Goal: Task Accomplishment & Management: Use online tool/utility

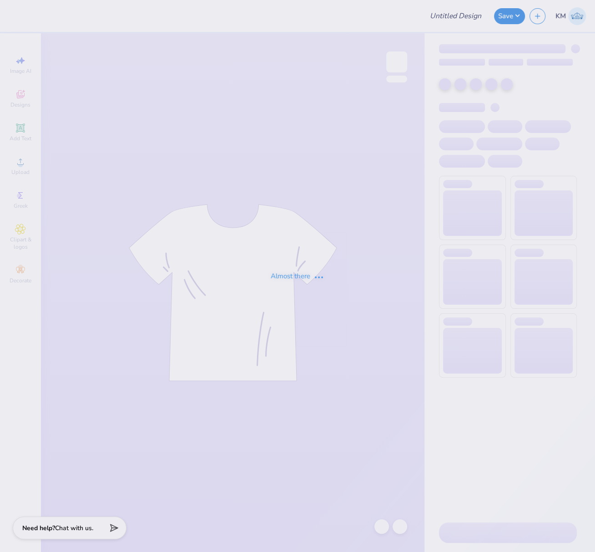
type input "FPS239350"
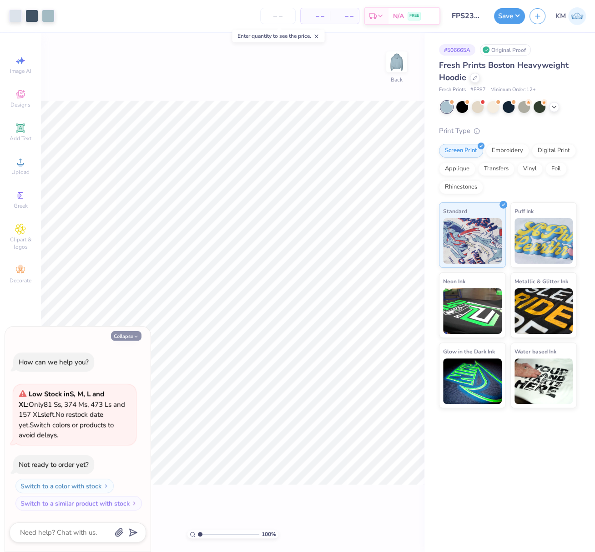
drag, startPoint x: 122, startPoint y: 340, endPoint x: 137, endPoint y: 331, distance: 17.1
click at [122, 340] on button "Collapse" at bounding box center [126, 336] width 30 height 10
type textarea "x"
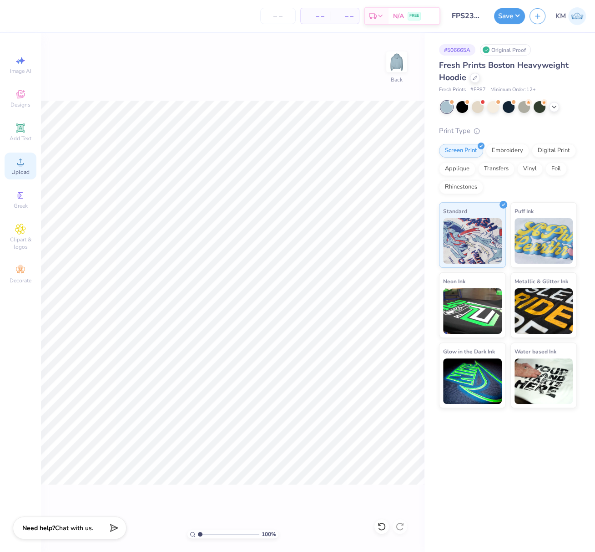
click at [20, 168] on div "Upload" at bounding box center [21, 165] width 32 height 27
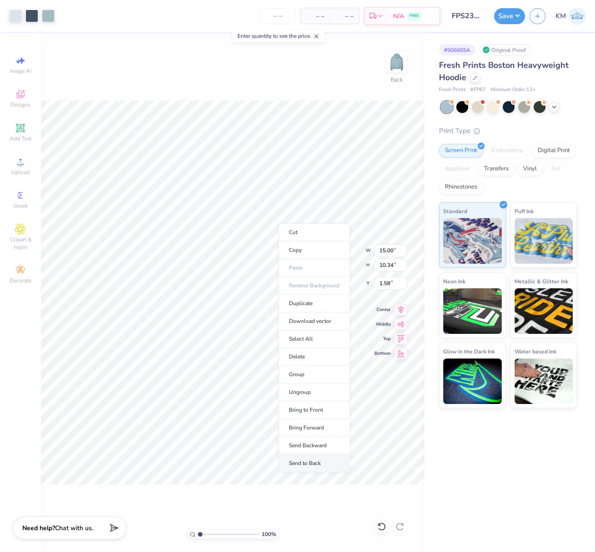
click at [318, 459] on li "Send to Back" at bounding box center [314, 463] width 71 height 18
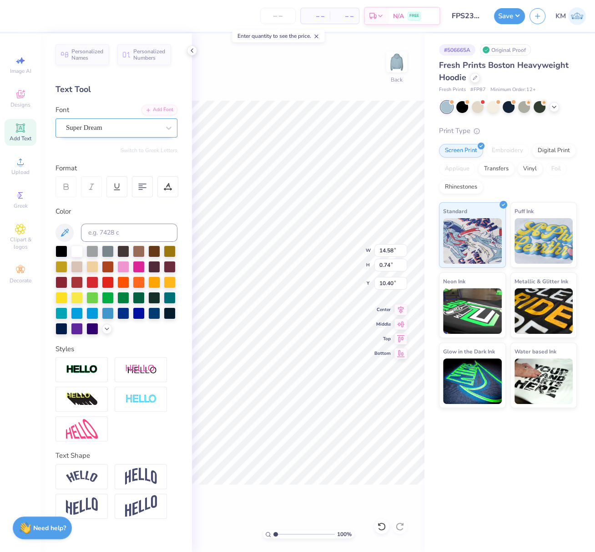
click at [113, 122] on div at bounding box center [113, 128] width 94 height 12
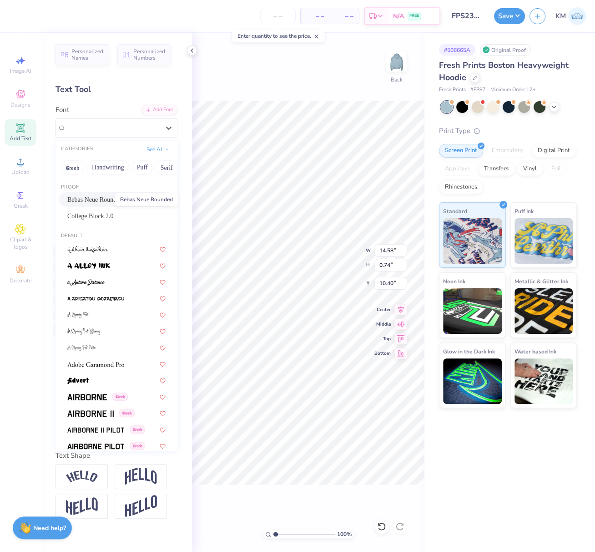
click at [102, 198] on span "Bebas Neue Rounded" at bounding box center [94, 200] width 55 height 10
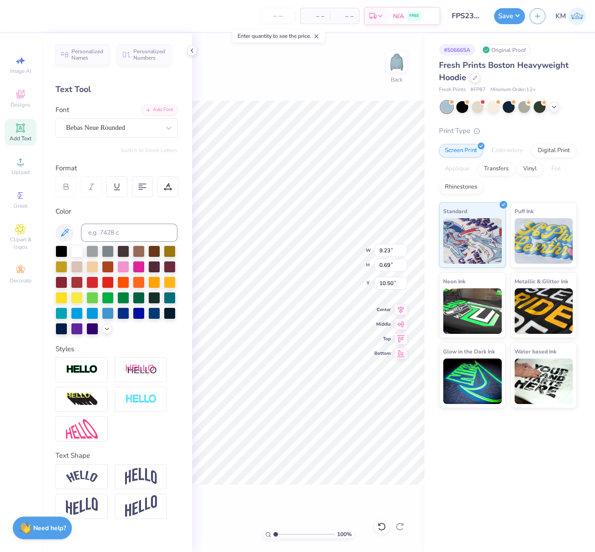
type input "9.23"
type input "0.69"
type input "10.50"
click at [166, 189] on icon at bounding box center [167, 189] width 7 height 0
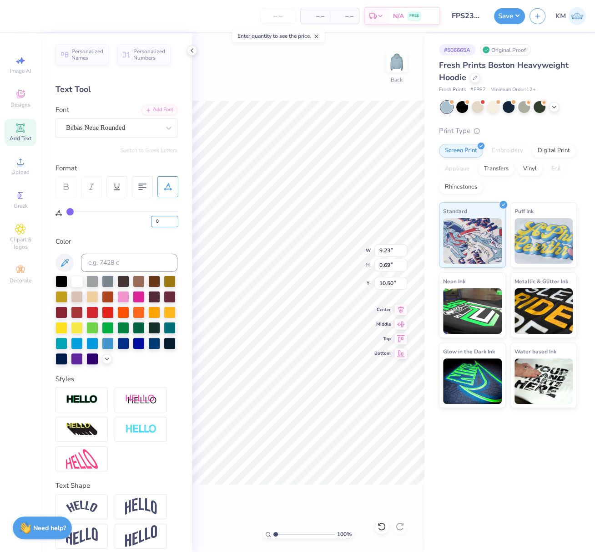
click at [153, 223] on input "0" at bounding box center [164, 221] width 27 height 11
type input "8"
drag, startPoint x: 401, startPoint y: 304, endPoint x: 387, endPoint y: 312, distance: 15.3
click at [400, 305] on icon at bounding box center [401, 308] width 13 height 11
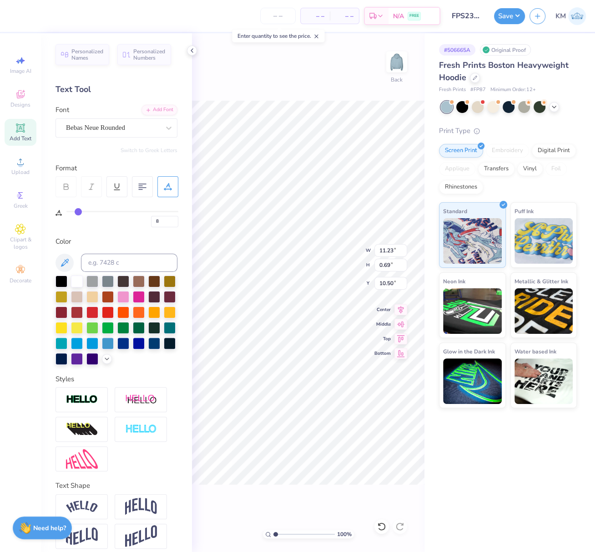
type input "5.67"
type input "1.77"
type input "8.60"
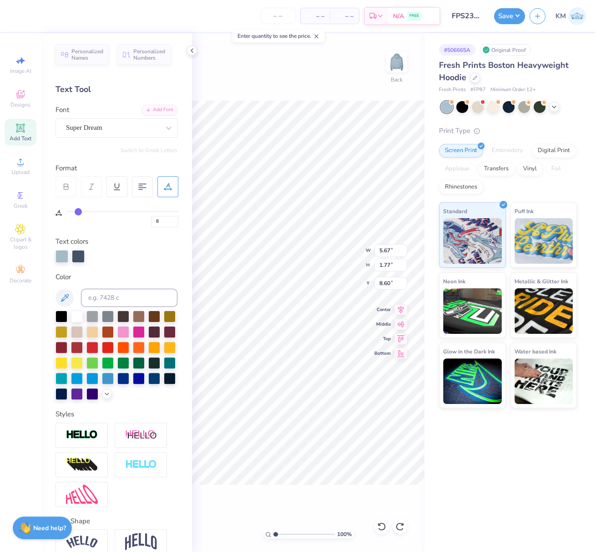
type input "8"
type input "16.52"
type input "10.34"
type input "1.58"
type input "8"
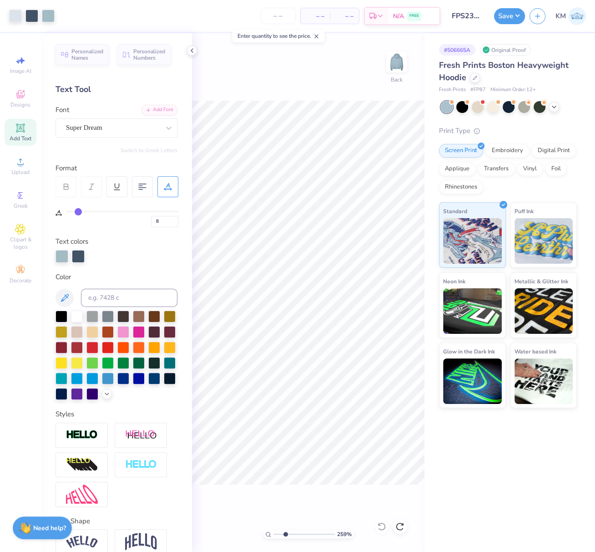
drag, startPoint x: 275, startPoint y: 534, endPoint x: 286, endPoint y: 502, distance: 34.5
click at [285, 536] on input "range" at bounding box center [304, 534] width 61 height 8
type input "2.59"
type input "8"
type input "2.15"
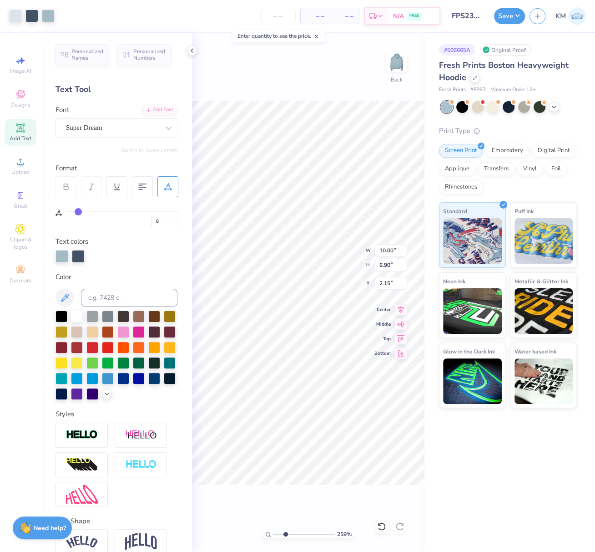
type input "8"
type input "3.00"
click at [17, 169] on span "Upload" at bounding box center [20, 171] width 18 height 7
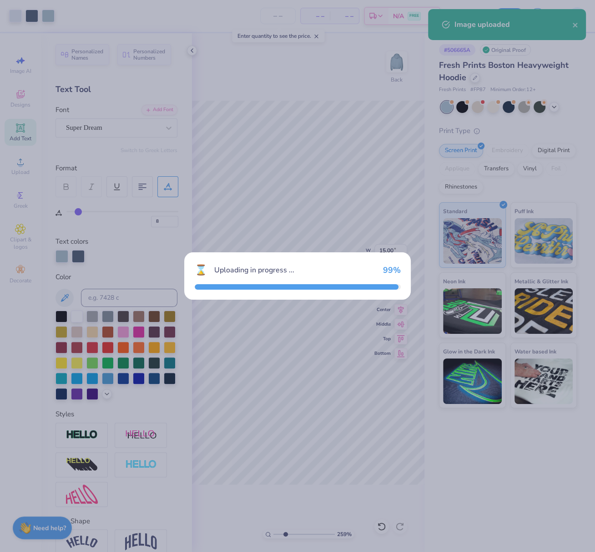
type input "8"
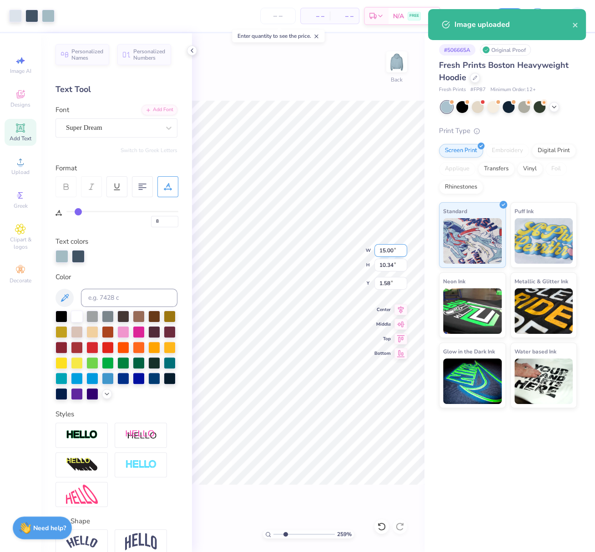
drag, startPoint x: 384, startPoint y: 250, endPoint x: 395, endPoint y: 255, distance: 12.0
click at [394, 252] on input "15.00" at bounding box center [391, 250] width 33 height 13
type input "10"
type input "8"
type input "10.00"
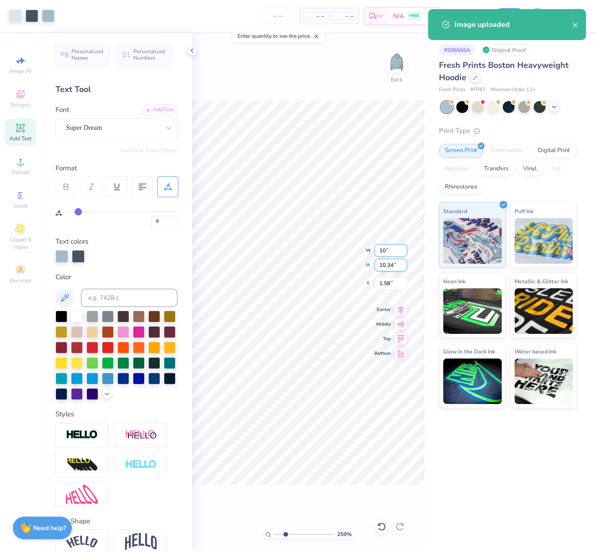
type input "6.90"
type input "3.30"
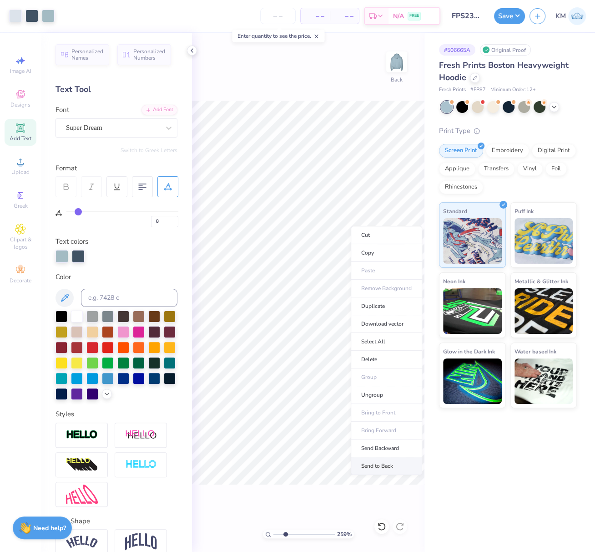
click at [382, 462] on li "Send to Back" at bounding box center [386, 466] width 71 height 18
click at [403, 308] on icon at bounding box center [401, 308] width 13 height 11
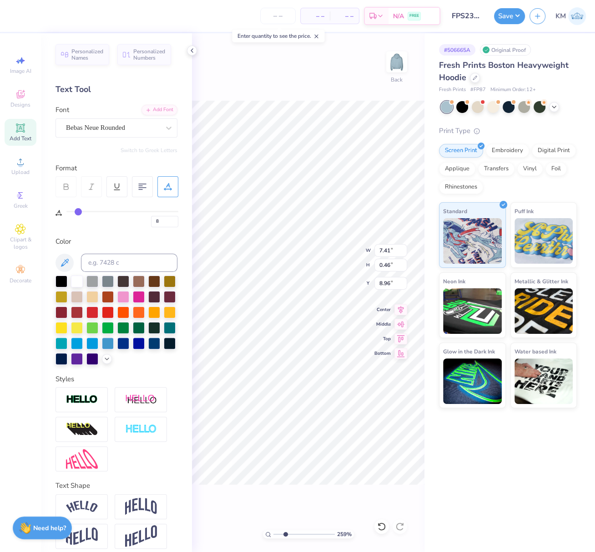
type input "8"
type input "9.26"
type input "8"
type input "1.28"
type input "0.81"
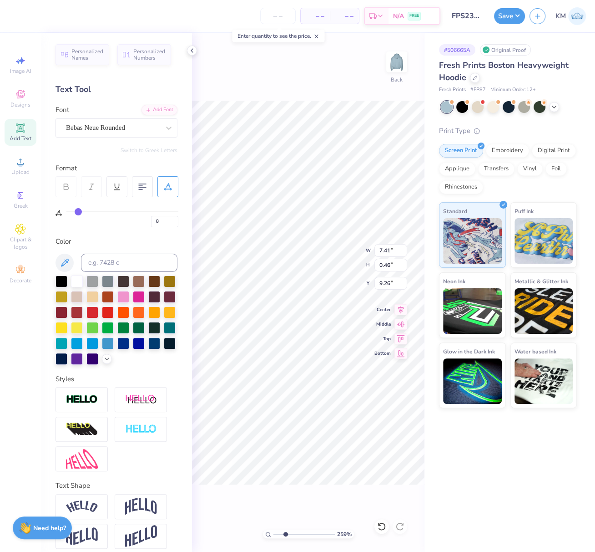
type input "3.95"
type input "8"
type input "4.12"
type input "8"
type input "2.94"
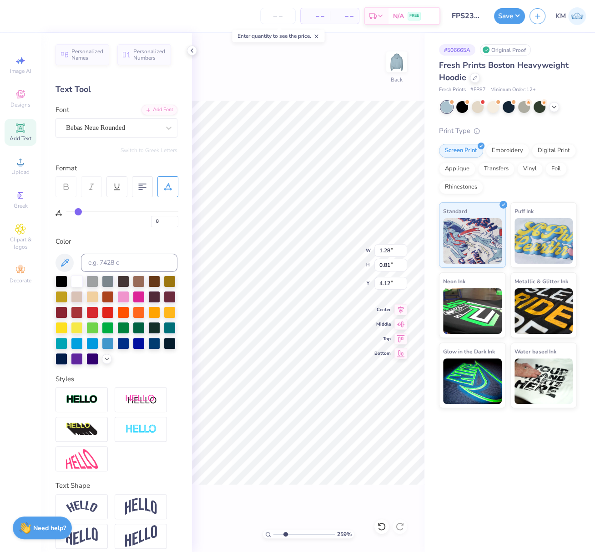
type input "1.36"
type input "7.53"
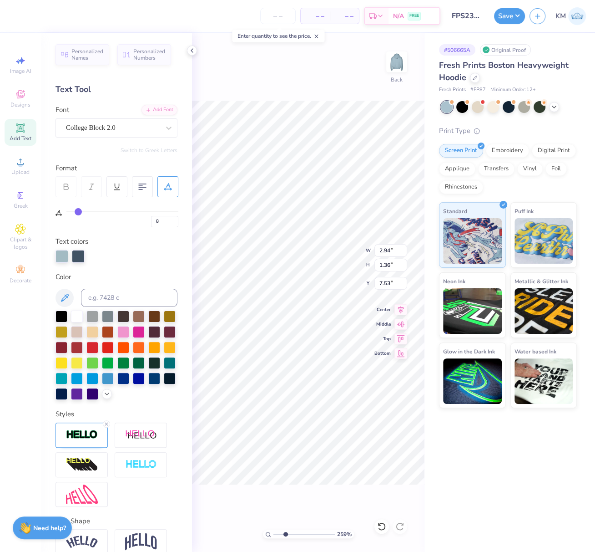
type input "8"
type input "5.67"
type input "8"
type input "7.68"
type input "8"
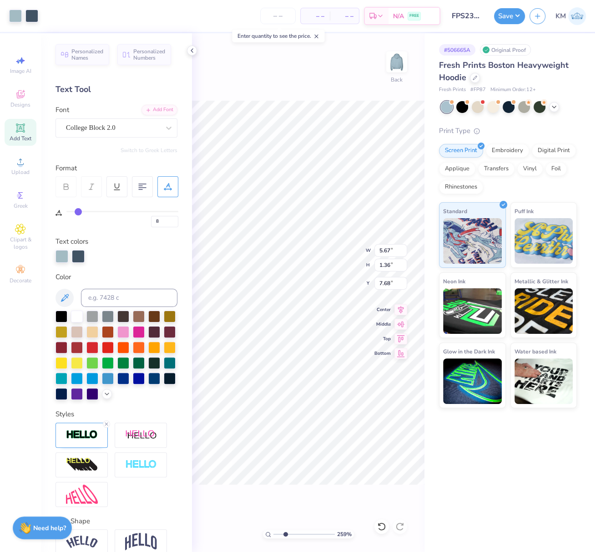
type input "7.77"
type input "8"
drag, startPoint x: 280, startPoint y: 535, endPoint x: 258, endPoint y: 532, distance: 22.5
click at [263, 531] on div "100 % Back" at bounding box center [308, 292] width 233 height 518
type input "1"
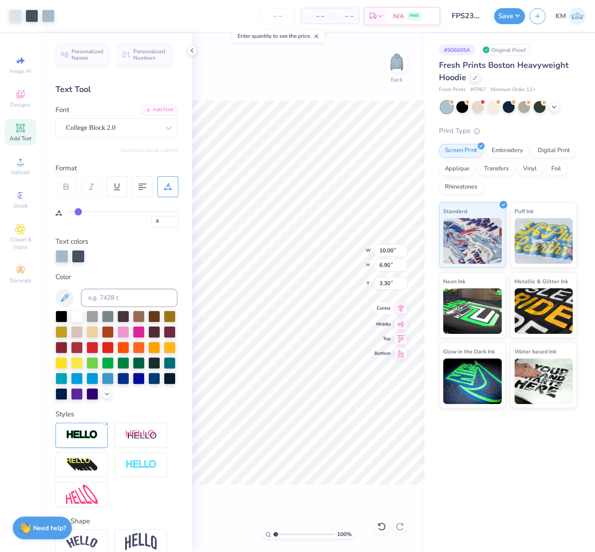
click at [401, 307] on icon at bounding box center [401, 308] width 13 height 11
type input "8"
drag, startPoint x: 386, startPoint y: 283, endPoint x: 378, endPoint y: 287, distance: 9.6
click at [379, 284] on input "3.30" at bounding box center [391, 283] width 33 height 13
type input "3"
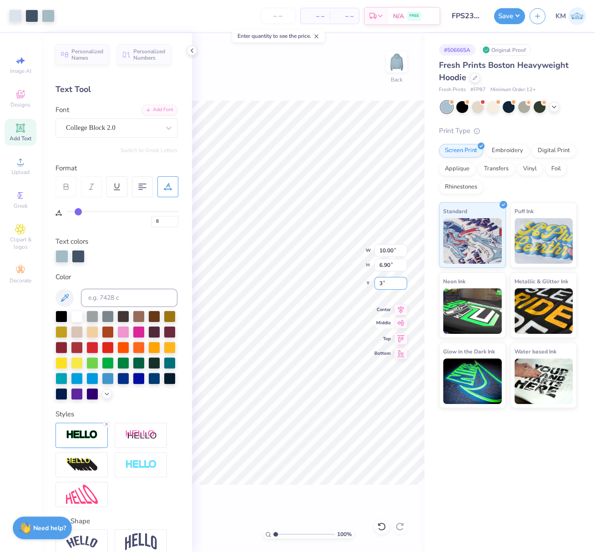
type input "8"
type input "3.00"
type input "8"
drag, startPoint x: 276, startPoint y: 533, endPoint x: 286, endPoint y: 534, distance: 10.1
click at [286, 536] on input "range" at bounding box center [304, 534] width 61 height 8
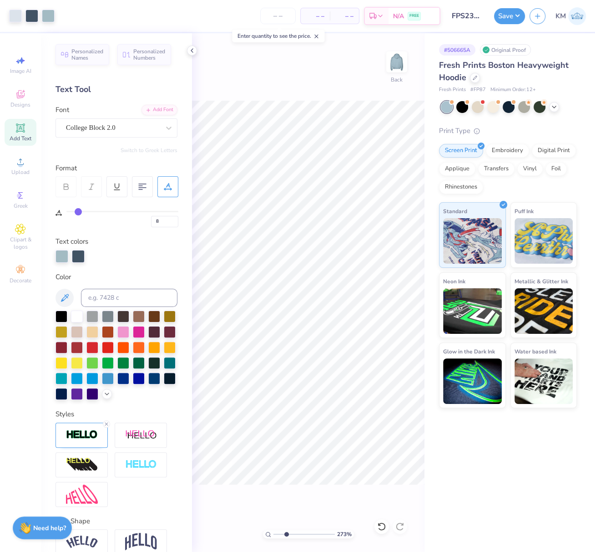
type input "2.79"
type input "8"
type input "7.86"
type input "8"
drag, startPoint x: 274, startPoint y: 533, endPoint x: 229, endPoint y: 484, distance: 66.6
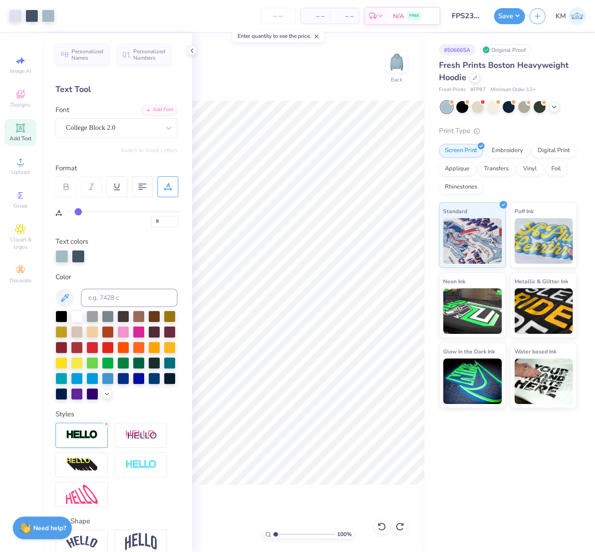
click at [245, 524] on div "100 % Back" at bounding box center [308, 292] width 233 height 518
type input "1"
drag, startPoint x: 513, startPoint y: 16, endPoint x: 515, endPoint y: 24, distance: 7.9
click at [513, 16] on button "Save" at bounding box center [509, 16] width 31 height 16
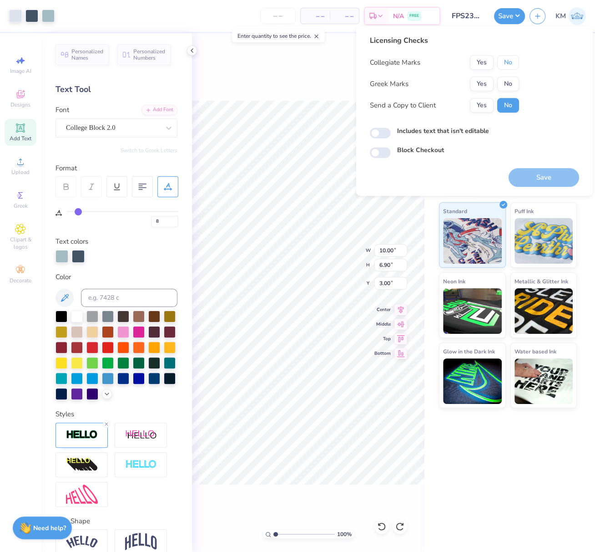
drag, startPoint x: 510, startPoint y: 58, endPoint x: 497, endPoint y: 71, distance: 18.4
click at [510, 58] on button "No" at bounding box center [509, 62] width 22 height 15
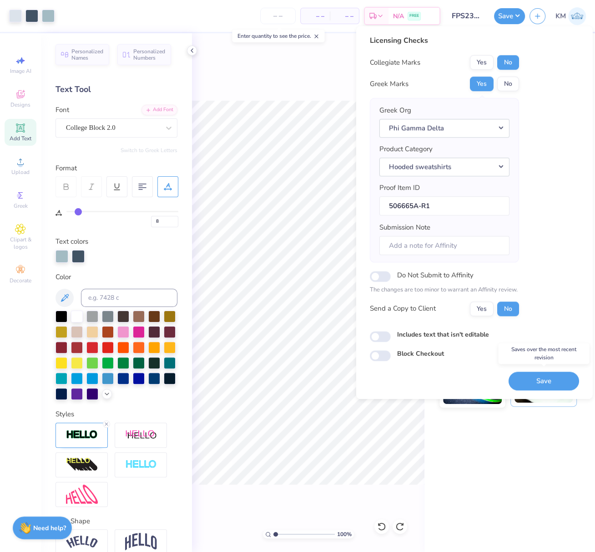
drag, startPoint x: 548, startPoint y: 381, endPoint x: 540, endPoint y: 403, distance: 24.0
click at [548, 381] on button "Save" at bounding box center [544, 380] width 71 height 19
type input "8"
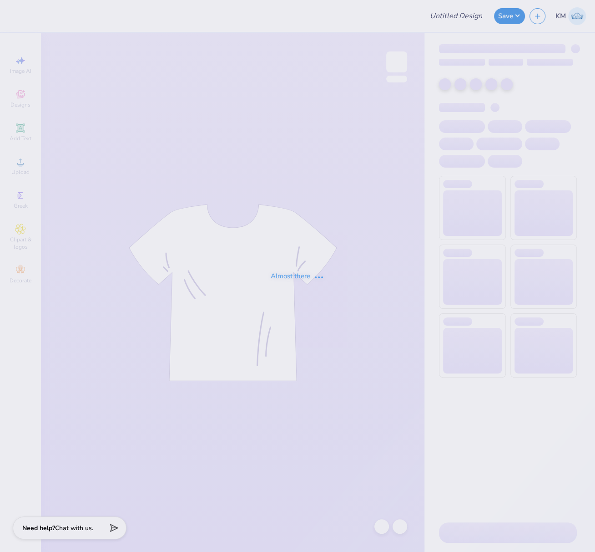
type input "FPS239586"
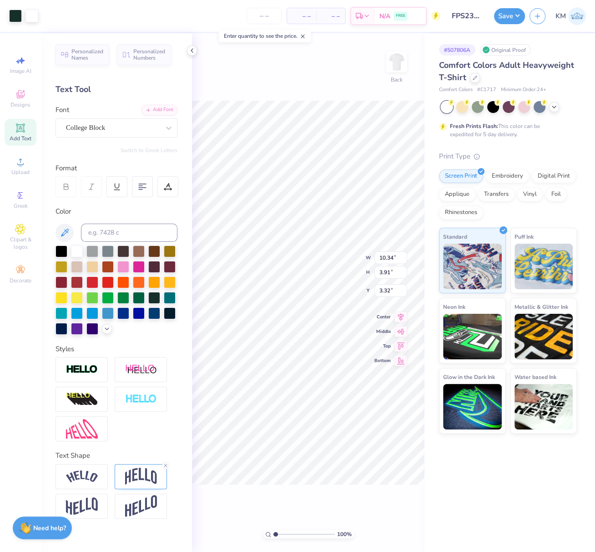
type input "3.91"
click at [15, 169] on span "Upload" at bounding box center [20, 171] width 18 height 7
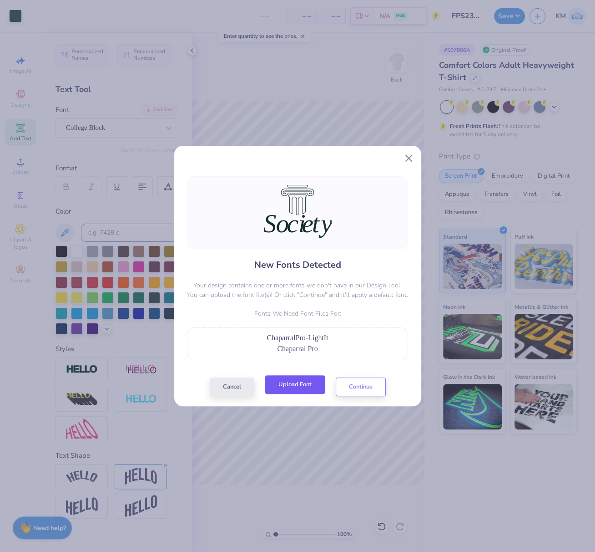
click at [291, 384] on button "Upload Font" at bounding box center [295, 384] width 60 height 19
click at [290, 376] on div "New Fonts Detected Your design contains one or more fonts we don't have in our …" at bounding box center [297, 286] width 227 height 220
click at [293, 379] on button "Upload Font" at bounding box center [295, 384] width 60 height 19
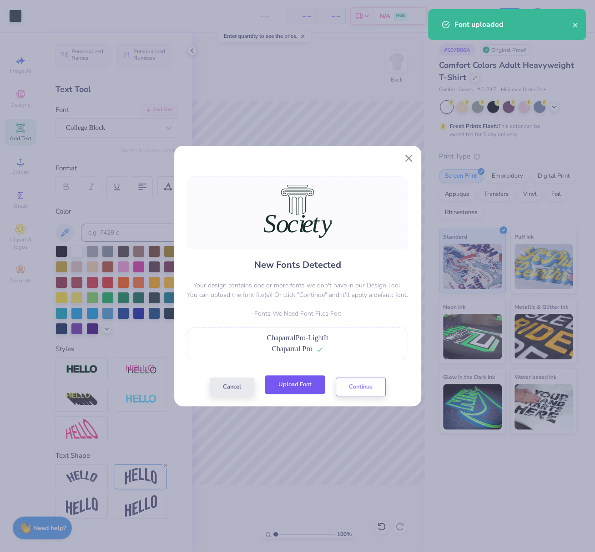
click at [293, 385] on button "Upload Font" at bounding box center [295, 384] width 60 height 19
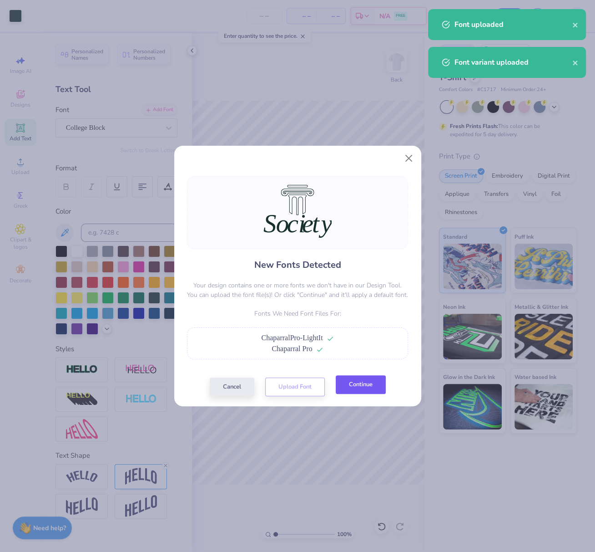
click at [366, 386] on button "Continue" at bounding box center [361, 384] width 50 height 19
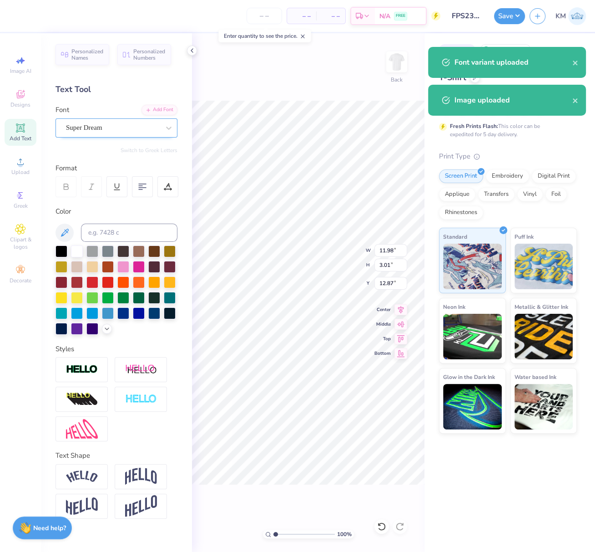
click at [107, 125] on div "Super Dream" at bounding box center [113, 128] width 96 height 14
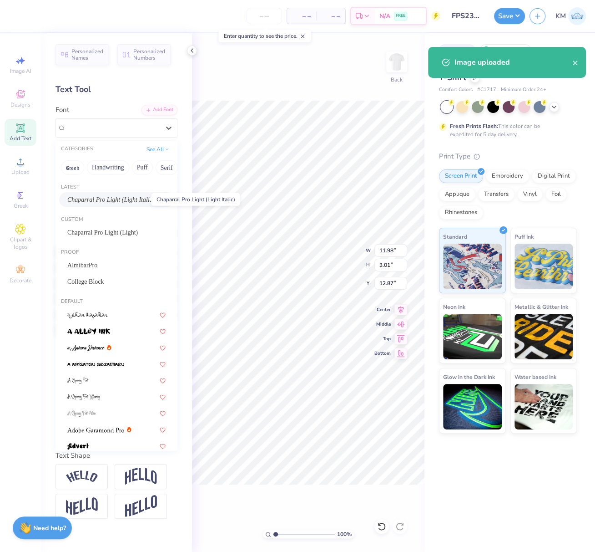
drag, startPoint x: 96, startPoint y: 197, endPoint x: 114, endPoint y: 222, distance: 31.0
click at [96, 197] on span "Chaparral Pro Light (Light Italic)" at bounding box center [110, 200] width 87 height 10
type input "8.89"
type input "3.10"
type input "12.83"
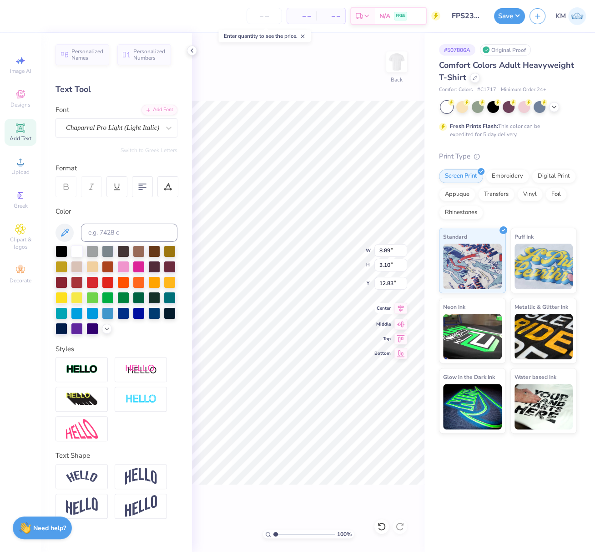
click at [402, 308] on icon at bounding box center [401, 308] width 13 height 11
type input "4.36"
type input "3.96"
type input "9.12"
click at [402, 310] on icon at bounding box center [401, 309] width 6 height 8
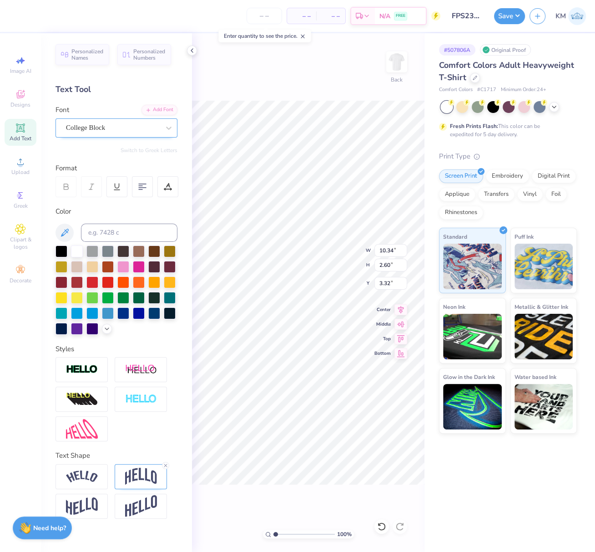
drag, startPoint x: 126, startPoint y: 127, endPoint x: 121, endPoint y: 137, distance: 10.4
click at [125, 127] on div "College Block" at bounding box center [113, 128] width 96 height 14
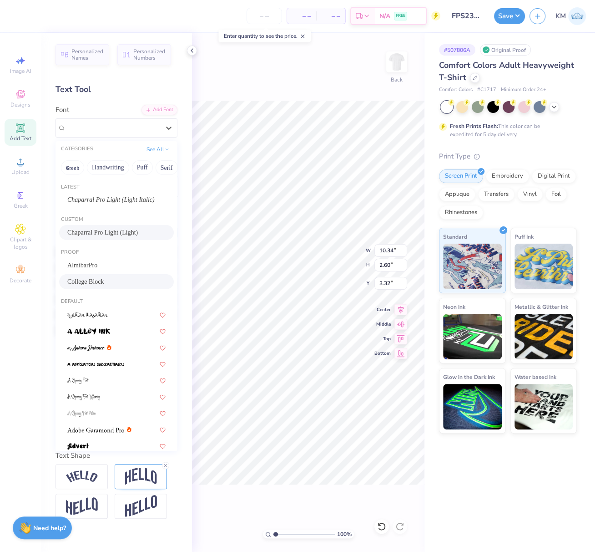
click at [123, 230] on span "Chaparral Pro Light (Light)" at bounding box center [102, 233] width 71 height 10
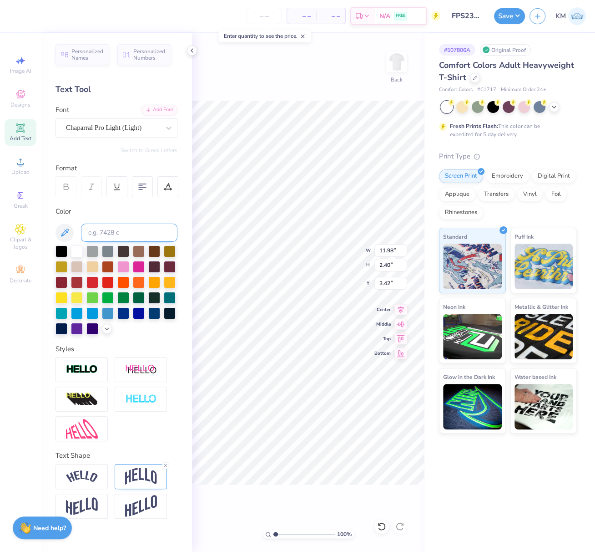
type input "11.98"
type input "2.40"
type input "3.43"
type textarea "PRE LAW"
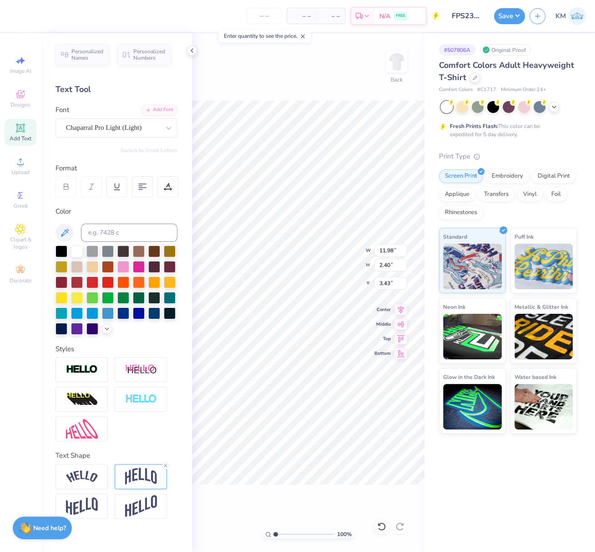
scroll to position [8, 1]
click at [165, 185] on icon at bounding box center [168, 187] width 8 height 8
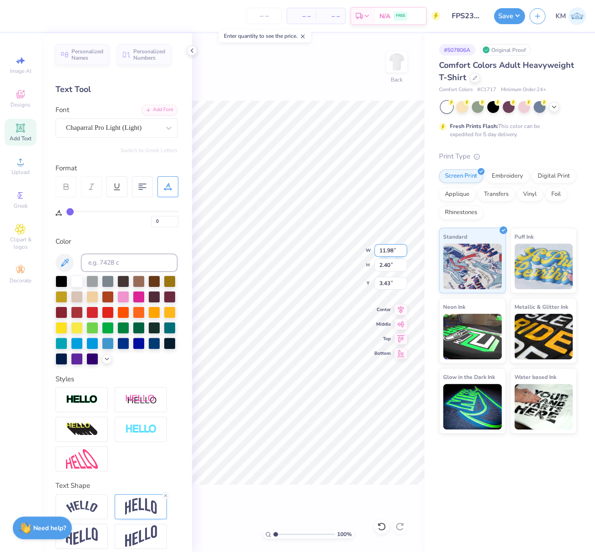
click at [331, 244] on div "100 % Back W 11.98 11.98 " H 2.40 2.40 " Y 3.43 3.43 " Center Middle Top Bottom" at bounding box center [308, 292] width 233 height 518
type input "3.00"
type input "8.89"
type input "6.81"
type input "9.12"
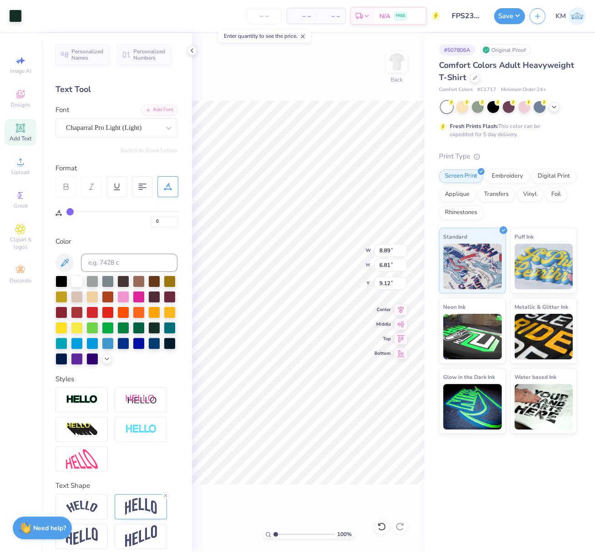
type input "3.95"
type input "3.03"
type input "3.00"
drag, startPoint x: 389, startPoint y: 251, endPoint x: 375, endPoint y: 252, distance: 14.6
click at [376, 251] on input "3.95" at bounding box center [391, 250] width 33 height 13
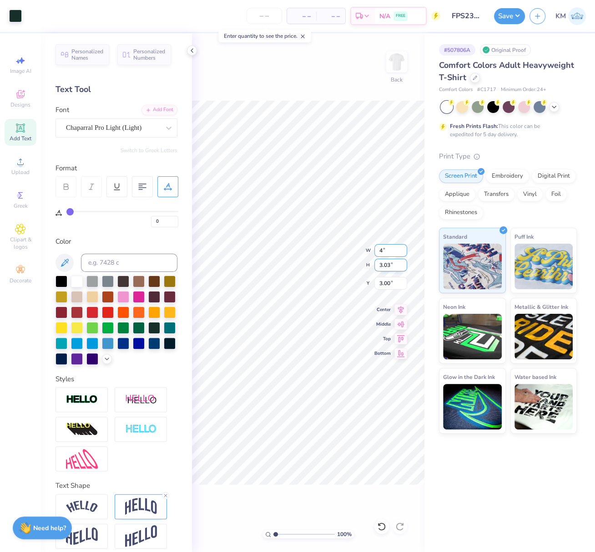
type input "4.00"
type input "3.06"
type input "2.98"
click at [401, 307] on icon at bounding box center [401, 308] width 13 height 11
click at [403, 308] on icon at bounding box center [401, 308] width 13 height 11
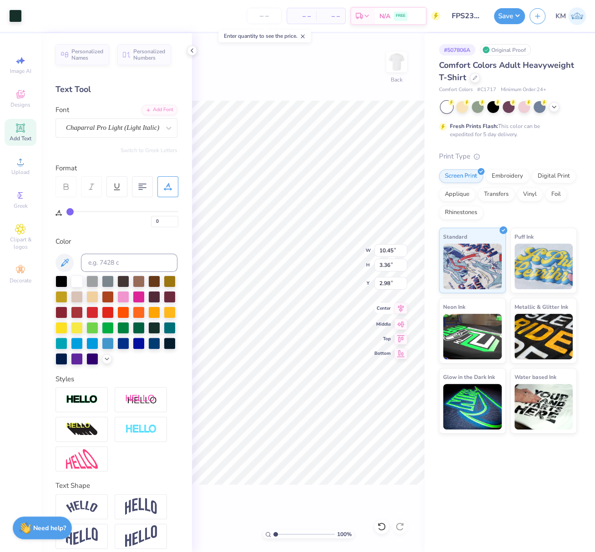
click at [401, 308] on icon at bounding box center [401, 308] width 13 height 11
click at [402, 307] on icon at bounding box center [401, 308] width 13 height 11
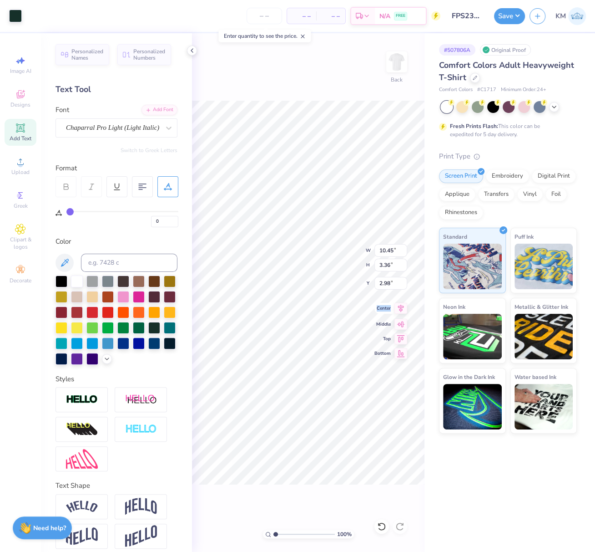
click at [401, 307] on icon at bounding box center [401, 309] width 6 height 8
type input "1.96"
type input "1.78"
click at [403, 306] on icon at bounding box center [401, 308] width 13 height 11
click at [404, 310] on icon at bounding box center [401, 308] width 13 height 11
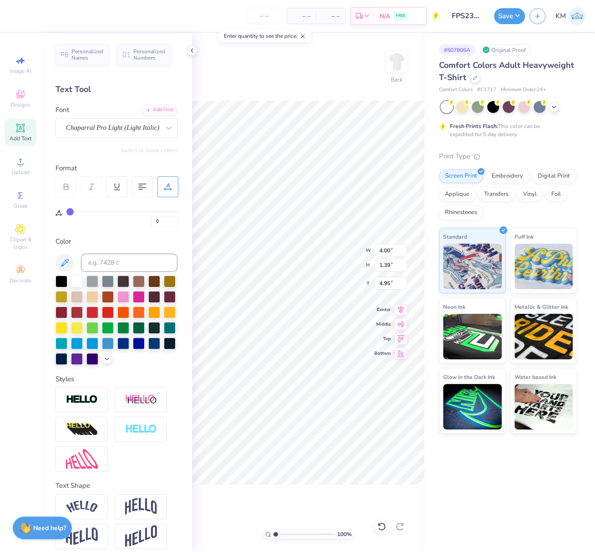
click at [331, 256] on div "100 % Back W 4.00 4.00 " H 1.39 1.39 " Y 4.95 4.95 " Center Middle Top Bottom" at bounding box center [308, 292] width 233 height 518
click at [401, 309] on icon at bounding box center [401, 308] width 13 height 11
click at [401, 309] on icon at bounding box center [401, 309] width 6 height 8
click at [401, 308] on icon at bounding box center [401, 309] width 6 height 8
type input "1.96"
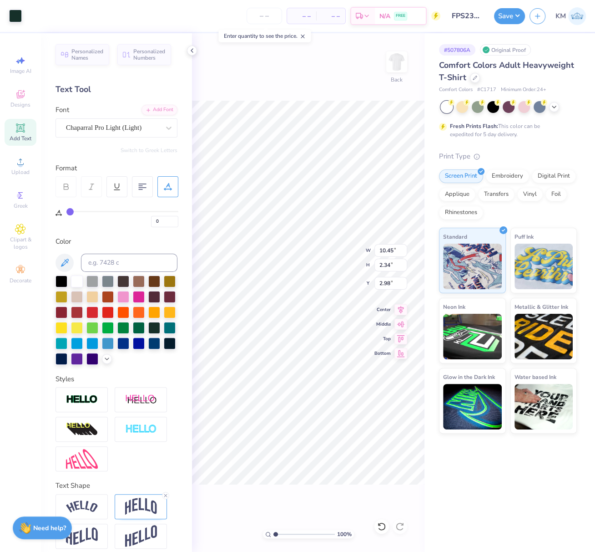
type input "1.78"
drag, startPoint x: 380, startPoint y: 250, endPoint x: 394, endPoint y: 253, distance: 13.9
click at [394, 254] on input "10.45" at bounding box center [391, 250] width 33 height 13
type input "7.00"
type input "2.18"
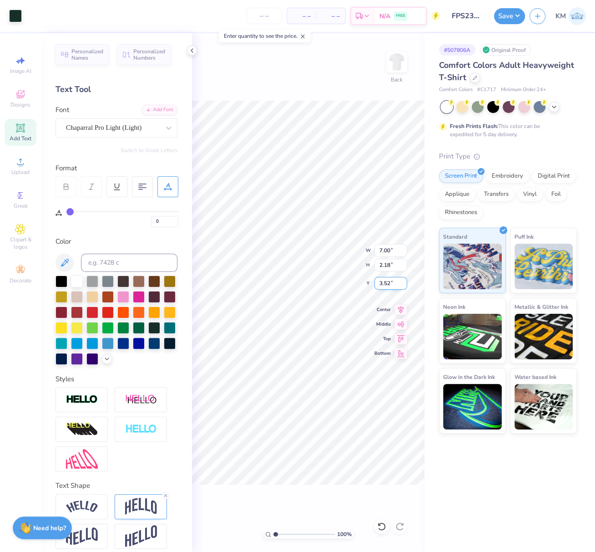
drag, startPoint x: 391, startPoint y: 283, endPoint x: 374, endPoint y: 281, distance: 16.9
click at [375, 281] on input "3.52" at bounding box center [391, 283] width 33 height 13
type input "3.00"
click at [401, 306] on icon at bounding box center [401, 308] width 13 height 11
drag, startPoint x: 379, startPoint y: 249, endPoint x: 389, endPoint y: 251, distance: 10.6
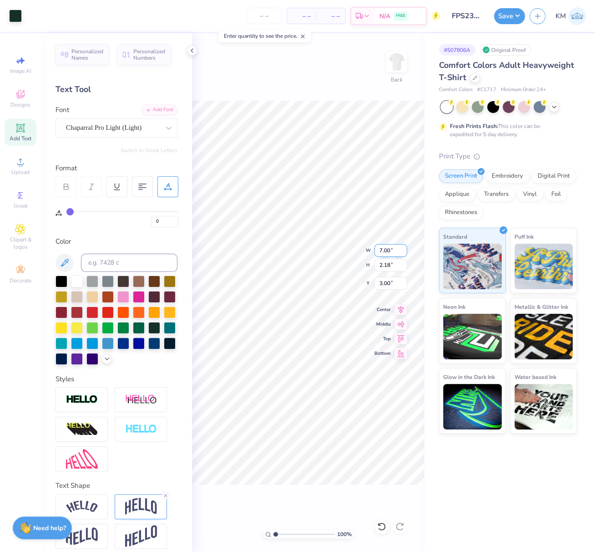
click at [389, 250] on input "7.00" at bounding box center [391, 250] width 33 height 13
type input "4.00"
type input "1.25"
type input "3.00"
click at [402, 307] on icon at bounding box center [401, 309] width 6 height 8
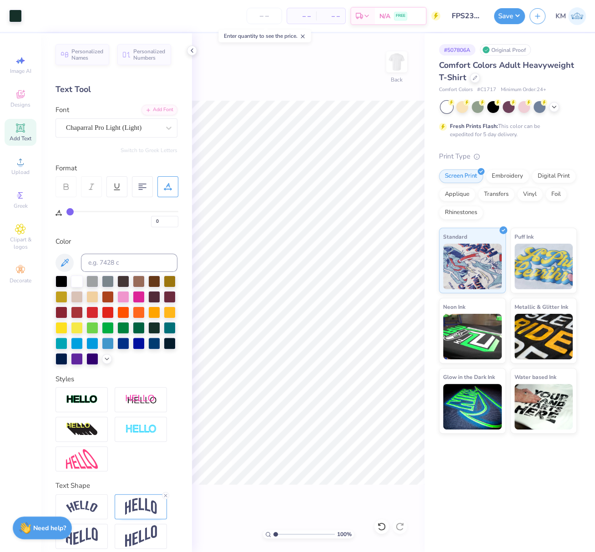
click at [300, 94] on div "100 % Back" at bounding box center [308, 292] width 233 height 518
drag, startPoint x: 193, startPoint y: 51, endPoint x: 199, endPoint y: 60, distance: 10.5
click at [193, 51] on icon at bounding box center [191, 50] width 7 height 7
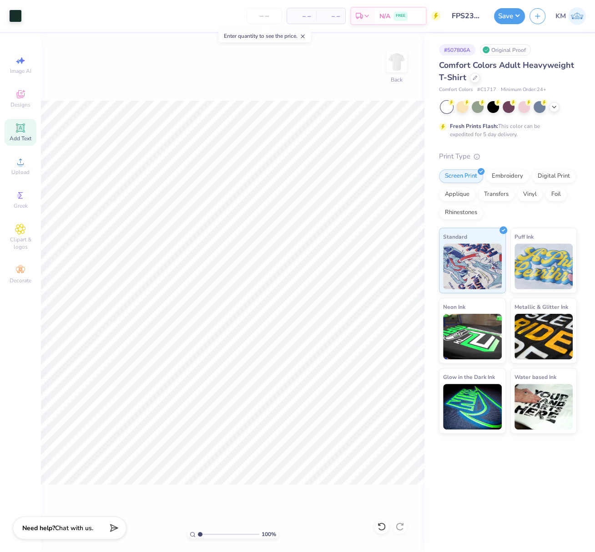
click at [253, 92] on div "100 % Back" at bounding box center [233, 292] width 384 height 518
drag, startPoint x: 200, startPoint y: 532, endPoint x: 208, endPoint y: 534, distance: 8.4
type input "2.55"
click at [209, 534] on input "range" at bounding box center [228, 534] width 61 height 8
click at [20, 132] on icon at bounding box center [20, 127] width 11 height 11
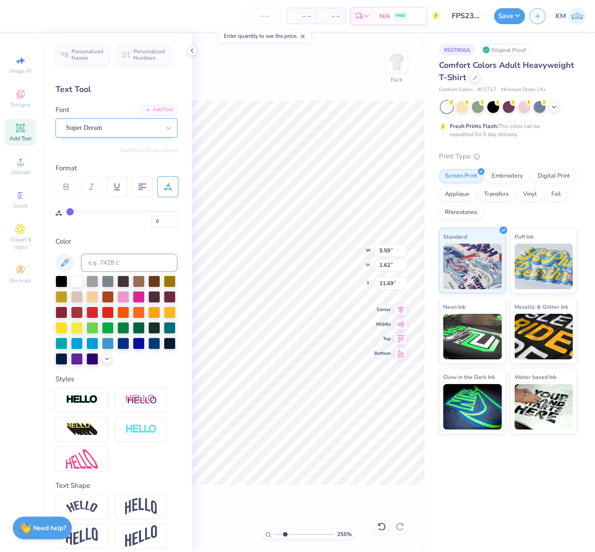
click at [93, 119] on div "Super Dream" at bounding box center [117, 127] width 122 height 19
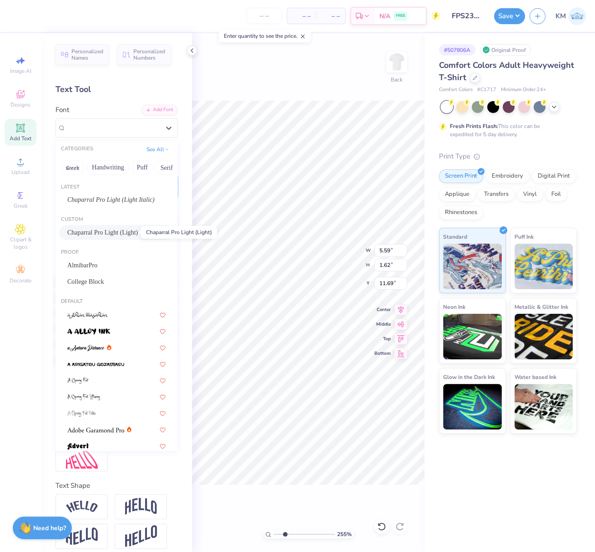
click at [105, 230] on span "Chaparral Pro Light (Light)" at bounding box center [102, 233] width 71 height 10
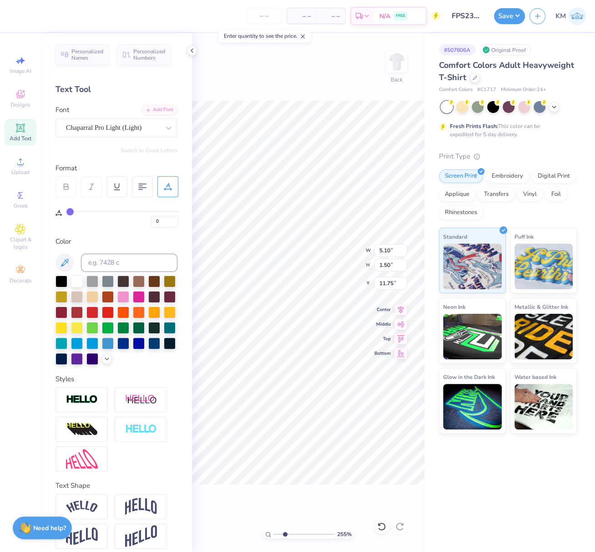
type input "5.10"
type input "1.50"
type input "11.75"
drag, startPoint x: 282, startPoint y: 529, endPoint x: 272, endPoint y: 535, distance: 11.6
click at [270, 534] on div "216 %" at bounding box center [308, 534] width 91 height 8
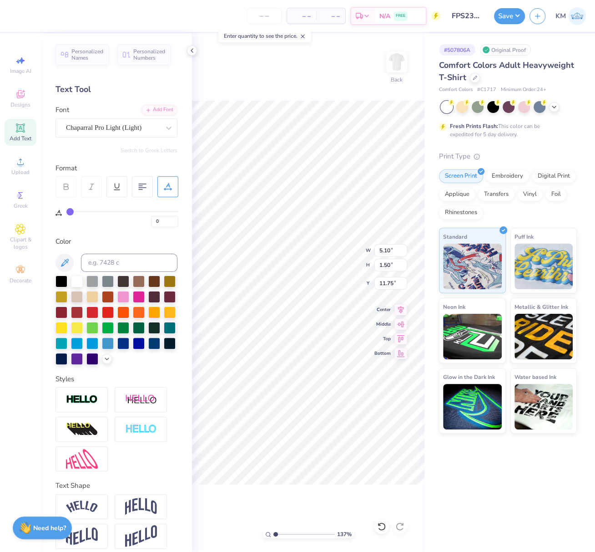
drag, startPoint x: 278, startPoint y: 535, endPoint x: 254, endPoint y: 528, distance: 24.3
type input "1"
click at [274, 530] on input "range" at bounding box center [304, 534] width 61 height 8
click at [101, 261] on input at bounding box center [129, 263] width 97 height 18
type input "5535"
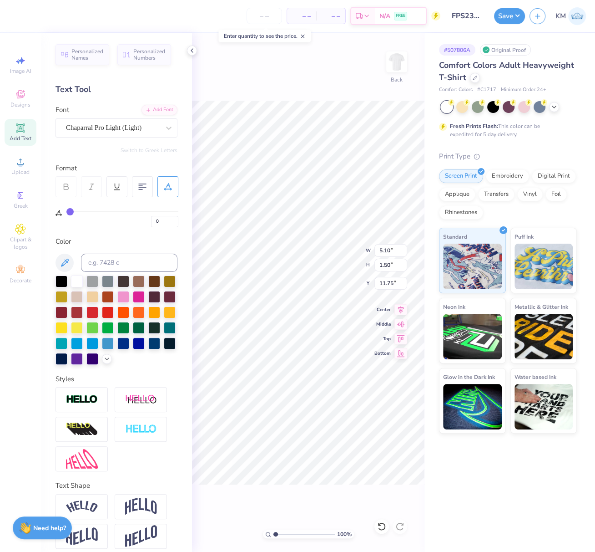
type textarea "PRE"
type input "3.10"
type input "1.28"
type input "11.97"
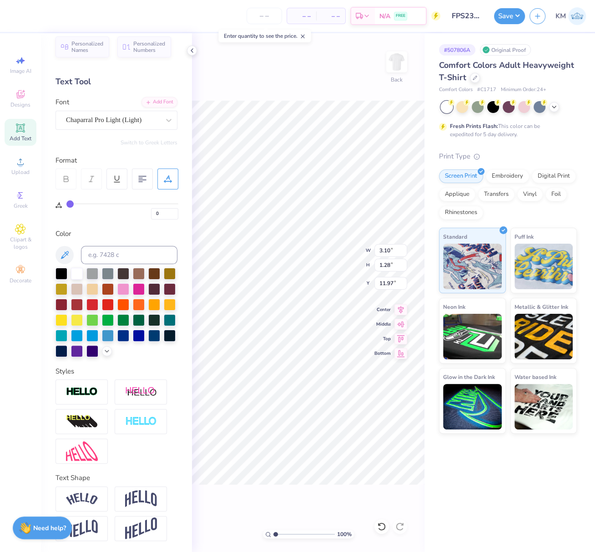
scroll to position [22, 0]
click at [150, 528] on img at bounding box center [141, 528] width 32 height 22
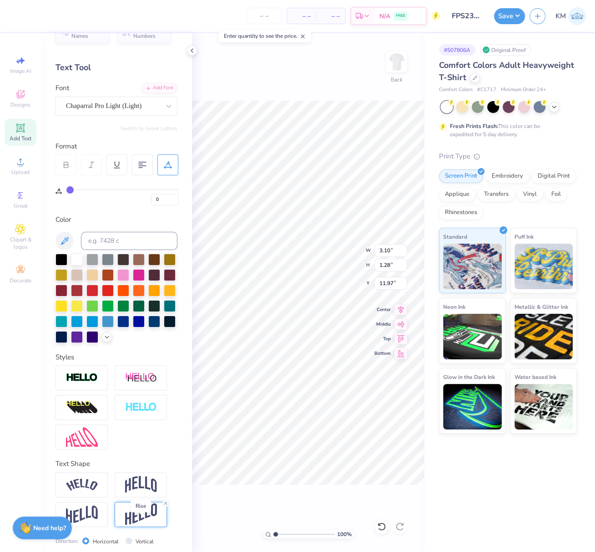
type input "2.56"
type input "11.33"
click at [149, 493] on img at bounding box center [141, 484] width 32 height 17
type input "1.92"
type input "11.65"
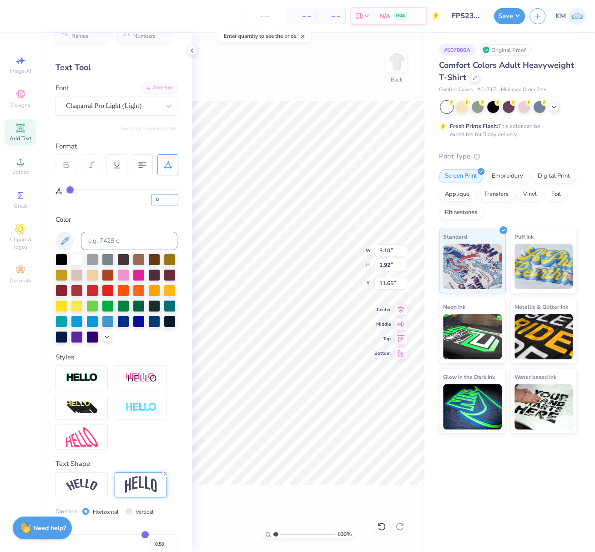
drag, startPoint x: 163, startPoint y: 199, endPoint x: 151, endPoint y: 204, distance: 13.3
click at [150, 199] on div "0" at bounding box center [122, 197] width 112 height 16
type input "0"
drag, startPoint x: 143, startPoint y: 505, endPoint x: 153, endPoint y: 505, distance: 9.6
click at [143, 493] on img at bounding box center [141, 484] width 32 height 17
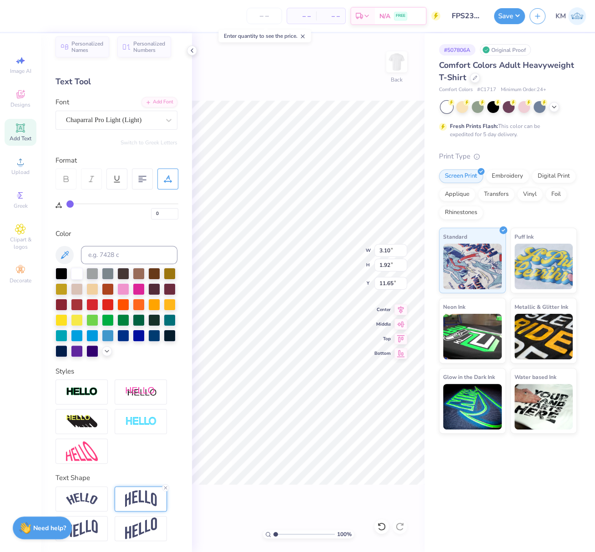
click at [140, 497] on img at bounding box center [141, 498] width 32 height 17
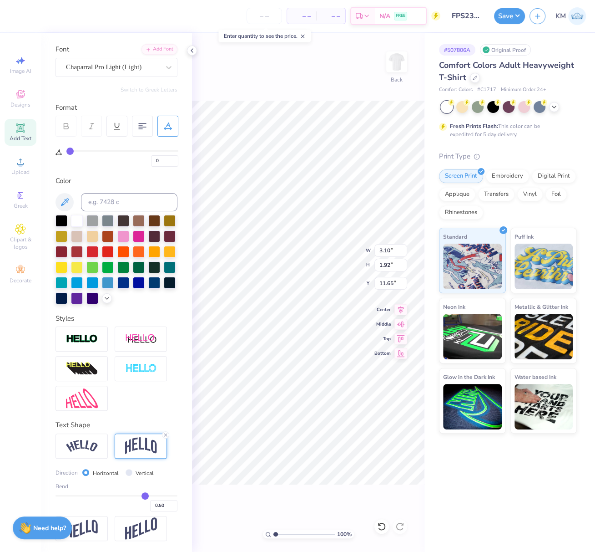
scroll to position [75, 0]
drag, startPoint x: 152, startPoint y: 507, endPoint x: 164, endPoint y: 510, distance: 12.3
click at [163, 509] on input "0.50" at bounding box center [163, 505] width 27 height 11
type input "0.05"
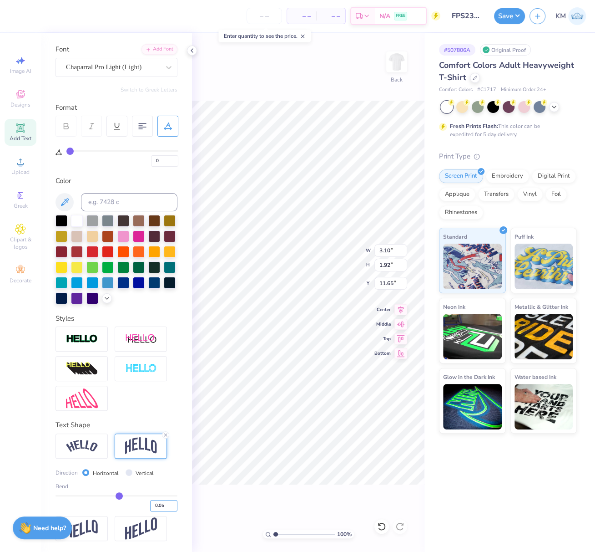
type input "1.34"
type input "11.94"
drag, startPoint x: 153, startPoint y: 506, endPoint x: 158, endPoint y: 507, distance: 5.2
click at [158, 507] on input "0.05" at bounding box center [163, 505] width 27 height 11
type input "0.10"
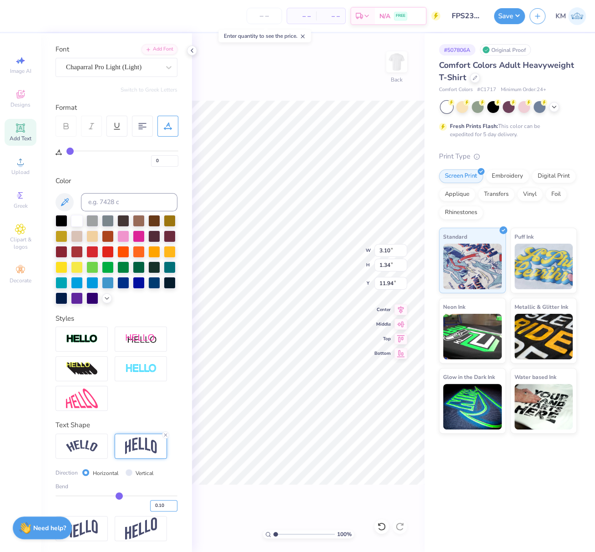
type input "0.1"
type input "1.41"
type input "11.91"
type input "3.31"
type input "2.42"
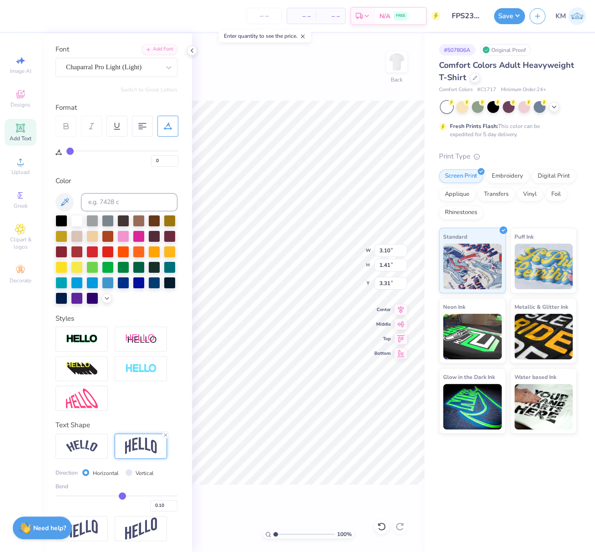
type input "1.10"
type input "3.62"
type input "2.50"
type input "1.31"
type input "8.38"
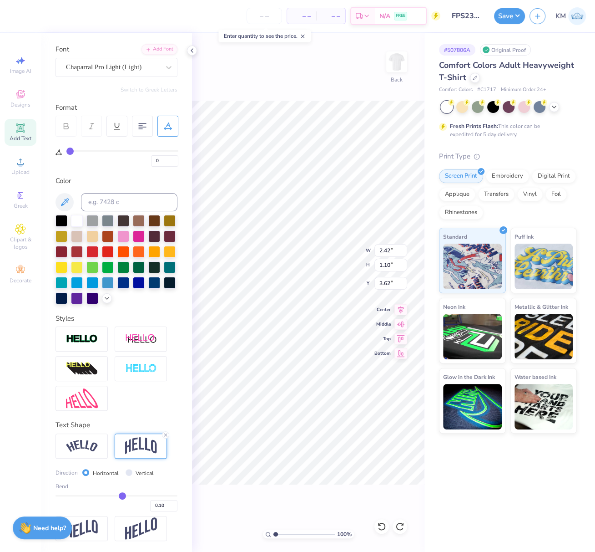
type input "8.81"
click at [142, 532] on img at bounding box center [141, 528] width 32 height 22
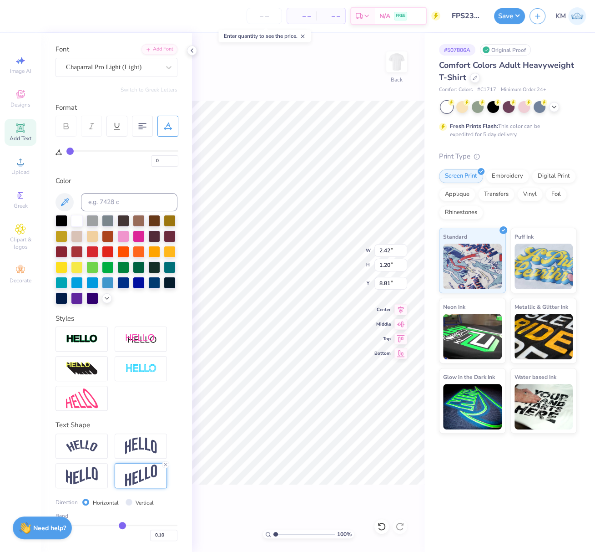
type input "1.20"
type input "8.75"
drag, startPoint x: 278, startPoint y: 534, endPoint x: 284, endPoint y: 535, distance: 6.2
click at [284, 536] on input "range" at bounding box center [304, 534] width 61 height 8
drag, startPoint x: 279, startPoint y: 533, endPoint x: 242, endPoint y: 523, distance: 38.2
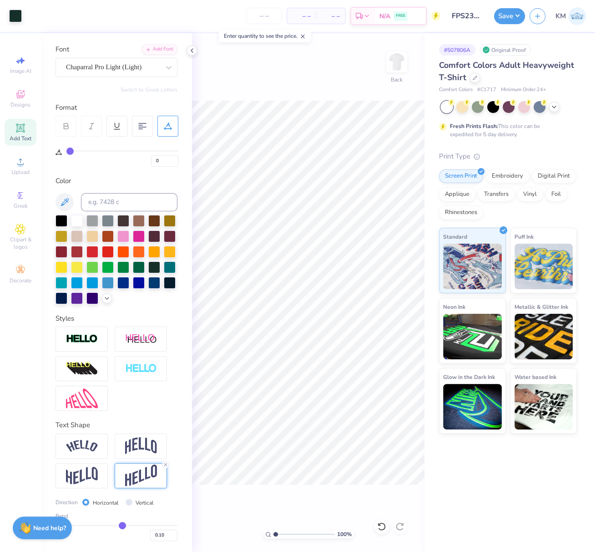
click at [242, 521] on div "100 % Back" at bounding box center [308, 292] width 233 height 518
drag, startPoint x: 275, startPoint y: 532, endPoint x: 282, endPoint y: 534, distance: 6.5
type input "2.09"
click at [282, 534] on input "range" at bounding box center [304, 534] width 61 height 8
click at [11, 169] on div "Upload" at bounding box center [21, 165] width 32 height 27
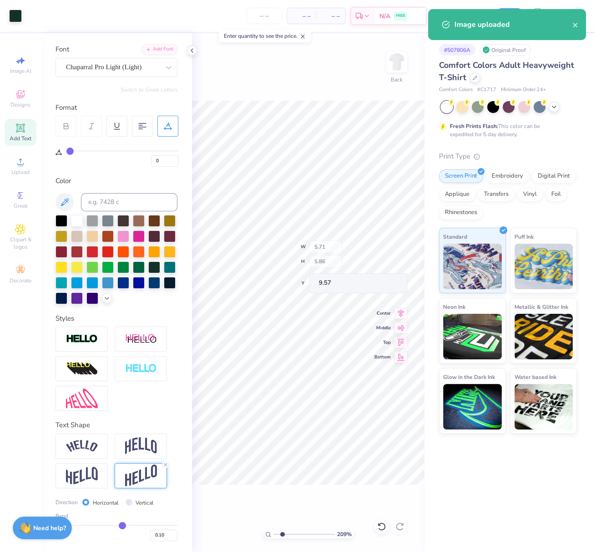
type input "7.00"
type input "1.57"
type input "3.00"
type input "1.31"
type input "1.19"
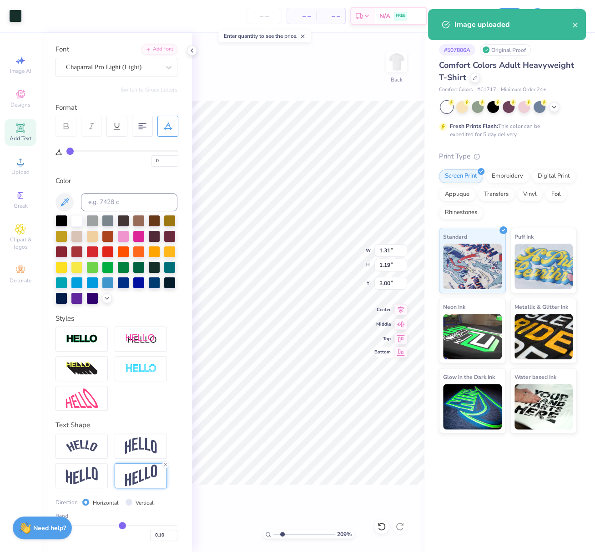
type input "5.71"
type input "5.86"
type input "9.57"
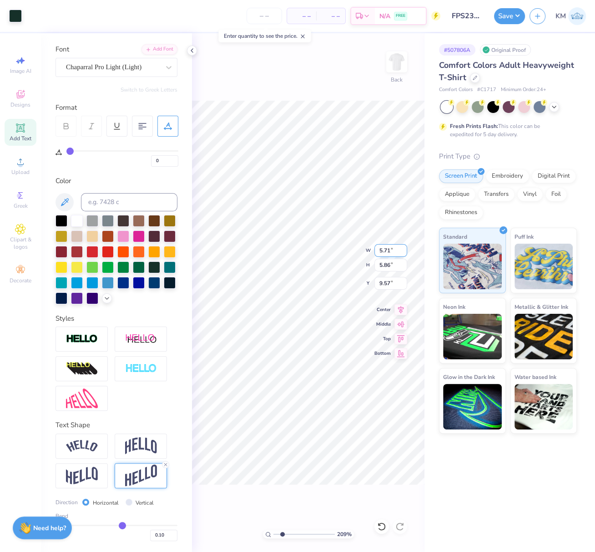
drag, startPoint x: 390, startPoint y: 250, endPoint x: 376, endPoint y: 254, distance: 15.0
click at [377, 251] on input "5.71" at bounding box center [391, 250] width 33 height 13
type input "1.50"
type input "1.54"
type input "5.97"
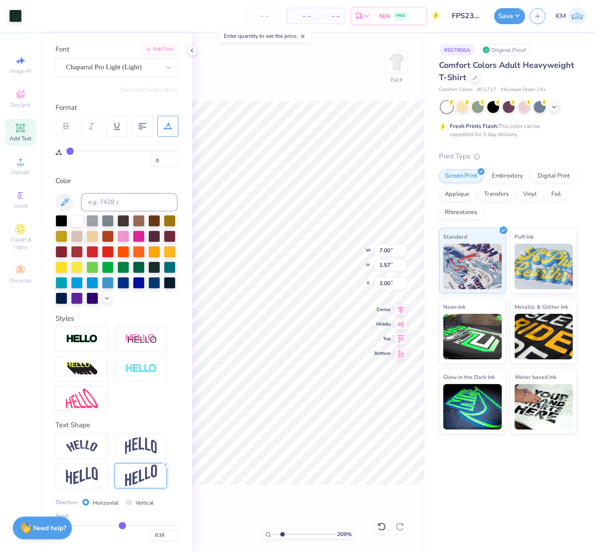
type input "1.31"
type input "1.19"
type input "2.81"
type input "1.32"
type input "1.36"
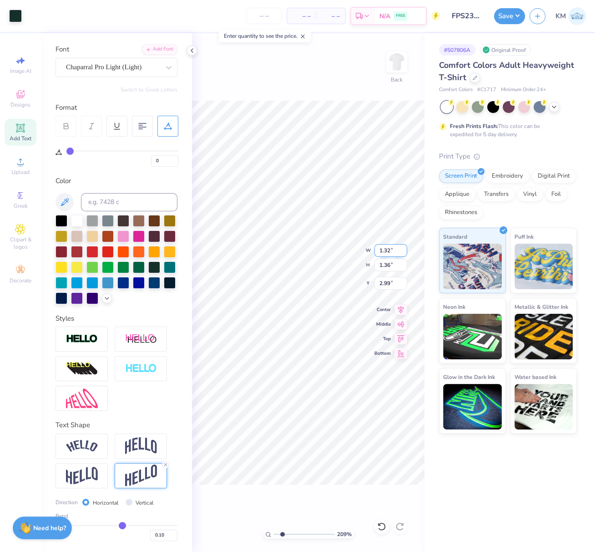
type input "2.90"
click at [403, 306] on icon at bounding box center [401, 308] width 13 height 11
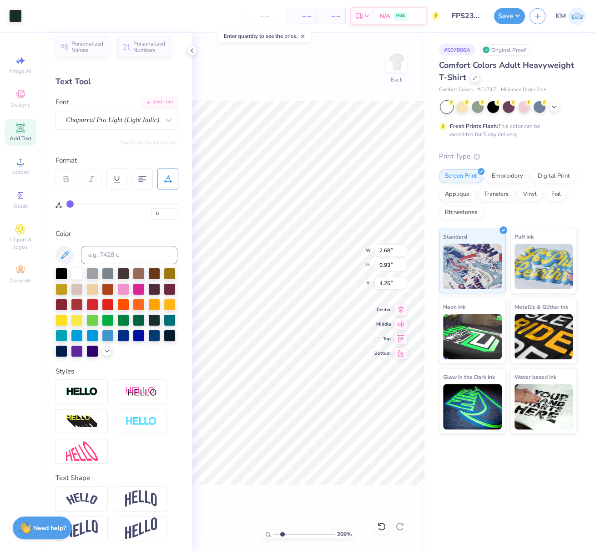
scroll to position [22, 0]
click at [401, 307] on icon at bounding box center [401, 308] width 13 height 11
click at [402, 311] on icon at bounding box center [401, 308] width 13 height 11
type input "3.00"
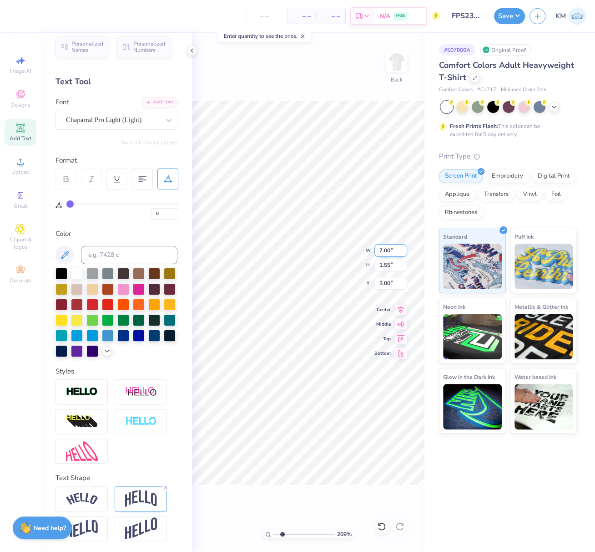
type input "1.32"
type input "1.36"
type input "2.90"
type input "7.00"
type input "1.55"
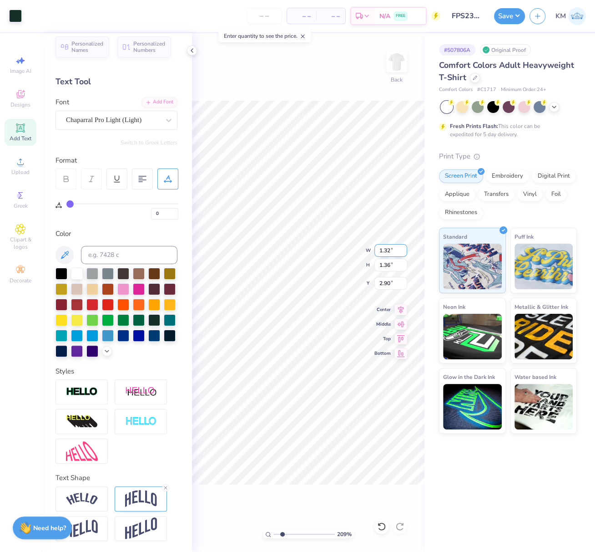
type input "3.00"
type textarea "PRE LAW"
drag, startPoint x: 275, startPoint y: 531, endPoint x: 269, endPoint y: 533, distance: 6.3
click at [258, 527] on div "143 % Back" at bounding box center [308, 292] width 233 height 518
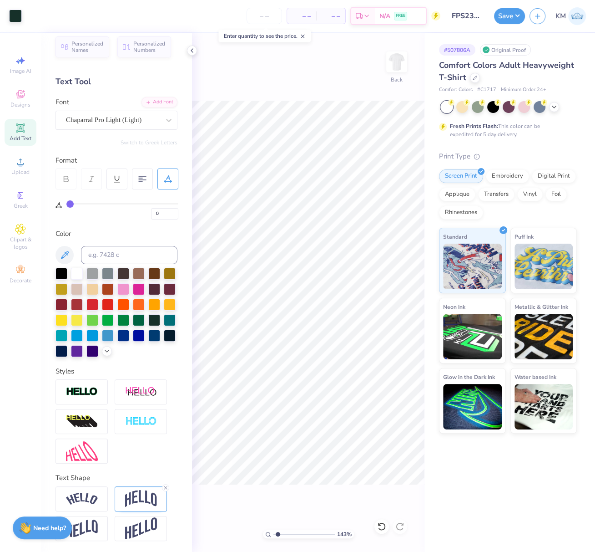
drag, startPoint x: 266, startPoint y: 531, endPoint x: 253, endPoint y: 529, distance: 13.0
click at [257, 529] on div "143 % Back" at bounding box center [308, 292] width 233 height 518
drag, startPoint x: 275, startPoint y: 534, endPoint x: 220, endPoint y: 501, distance: 64.3
click at [237, 519] on div "100 % Back" at bounding box center [308, 292] width 233 height 518
type input "1"
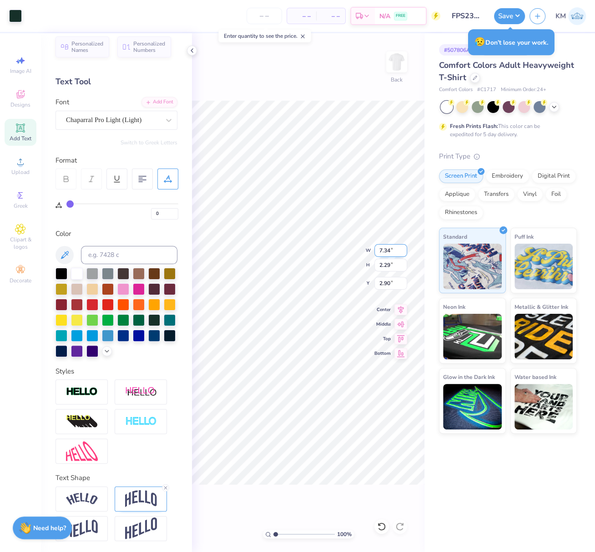
drag, startPoint x: 379, startPoint y: 253, endPoint x: 390, endPoint y: 254, distance: 11.0
click at [390, 251] on input "7.34" at bounding box center [391, 250] width 33 height 13
type input "7.00"
type input "2.18"
drag, startPoint x: 391, startPoint y: 284, endPoint x: 376, endPoint y: 285, distance: 15.5
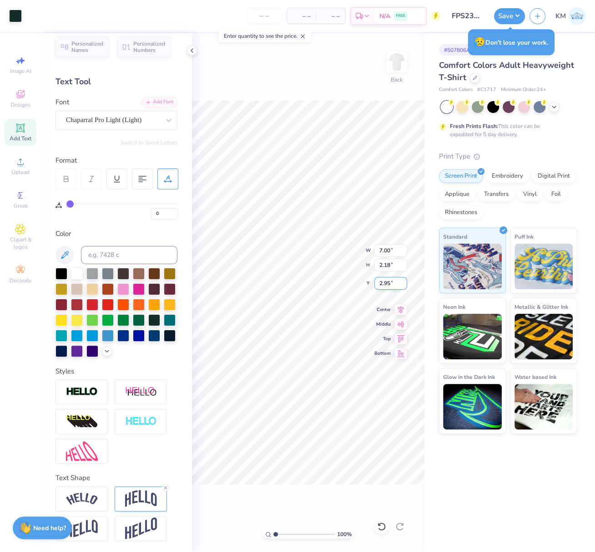
click at [376, 283] on input "2.95" at bounding box center [391, 283] width 33 height 13
type input "3.00"
click at [403, 308] on icon at bounding box center [401, 308] width 13 height 11
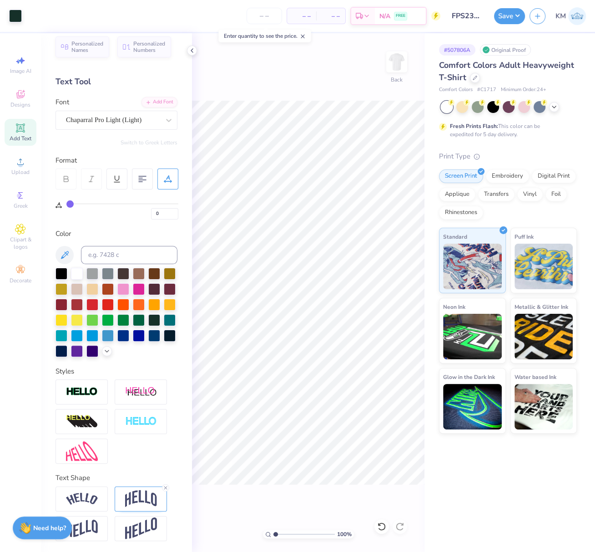
drag, startPoint x: 195, startPoint y: 50, endPoint x: 197, endPoint y: 69, distance: 19.3
click at [195, 50] on icon at bounding box center [191, 50] width 7 height 7
type input "6.93"
type input "2.55"
type input "0.89"
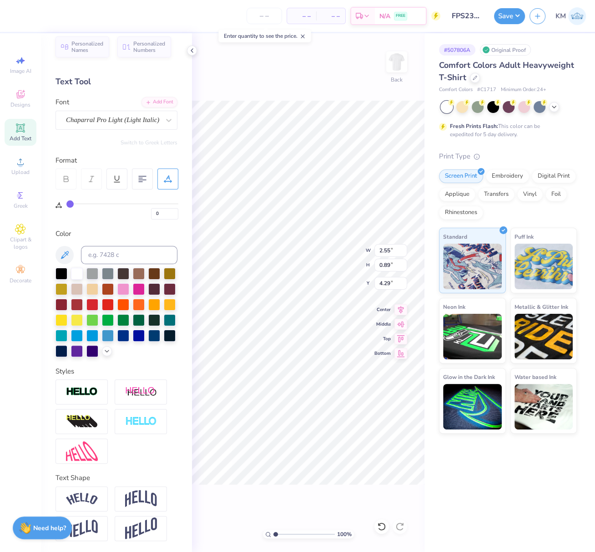
type input "5.41"
type input "1.26"
type input "1.29"
type input "3.00"
click at [370, 249] on div "100 % Back W 1.26 1.26 " H 1.29 1.29 " Y 3.00 3.00 " Center Middle Top Bottom" at bounding box center [308, 292] width 233 height 518
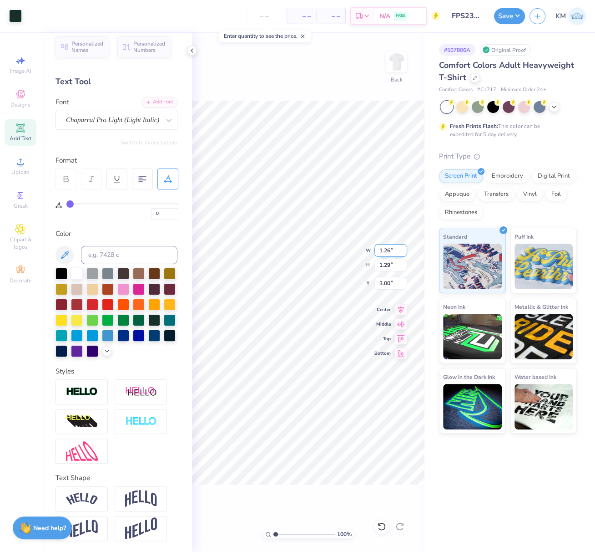
drag, startPoint x: 390, startPoint y: 253, endPoint x: 379, endPoint y: 250, distance: 11.3
click at [379, 250] on input "1.26" at bounding box center [391, 250] width 33 height 13
paste input "5297"
type input "1.53"
type input "1.57"
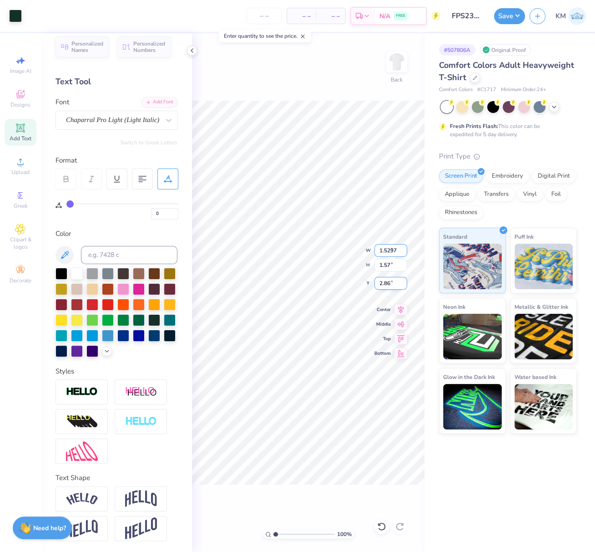
type input "2.86"
click at [402, 309] on icon at bounding box center [401, 308] width 13 height 11
type input "6.96"
type textarea "PRE-LAW"
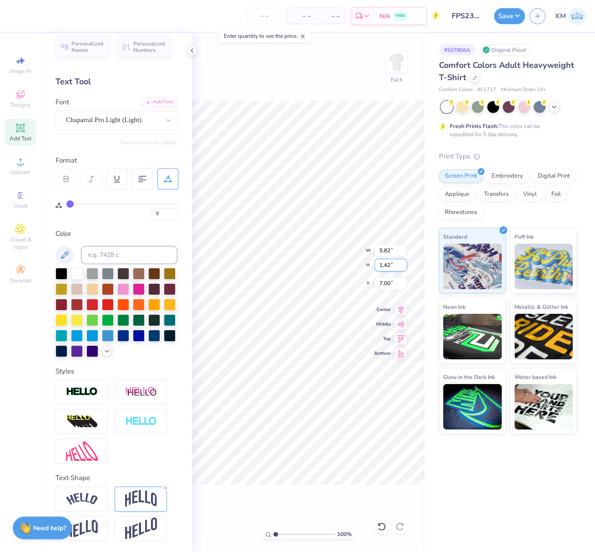
type input "4.70"
click at [403, 309] on icon at bounding box center [401, 308] width 13 height 11
type input "6.12"
click at [372, 250] on div "100 % Back W 2.55 2.55 " H 0.89 0.89 " Y 6.12 6.12 " Center Middle Top Bottom" at bounding box center [308, 292] width 233 height 518
click at [366, 250] on div "100 % Back W 2.55 2.55 " H 0.89 0.89 " Y 6.12 6.12 " Center Middle Top Bottom" at bounding box center [308, 292] width 233 height 518
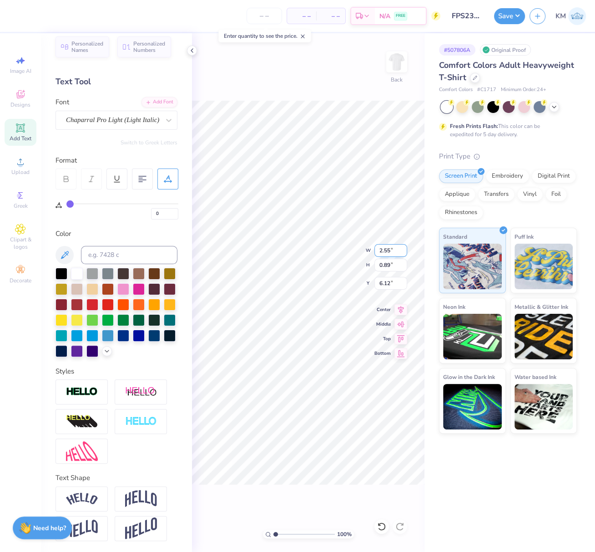
click at [373, 250] on div "100 % Back W 2.55 2.55 " H 0.89 0.89 " Y 6.12 6.12 " Center Middle Top Bottom" at bounding box center [308, 292] width 233 height 518
drag, startPoint x: 389, startPoint y: 251, endPoint x: 374, endPoint y: 250, distance: 15.1
click at [375, 249] on input "2.55" at bounding box center [391, 250] width 33 height 13
paste input "3.4037"
type input "3.40"
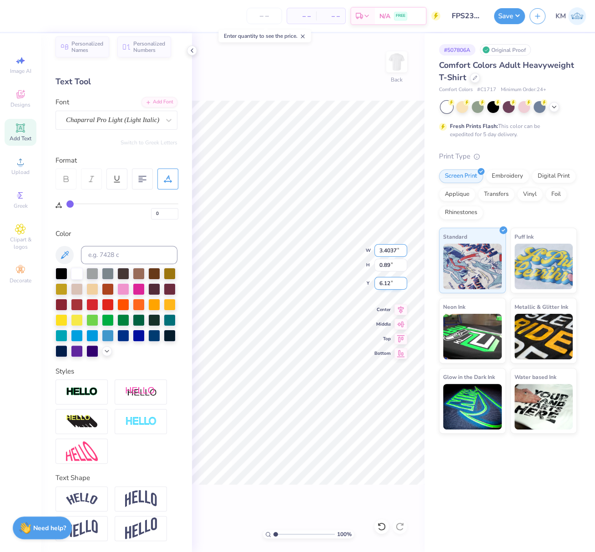
type input "1.19"
type input "5.97"
click at [404, 310] on icon at bounding box center [401, 308] width 13 height 11
type input "5.82"
type input "1.42"
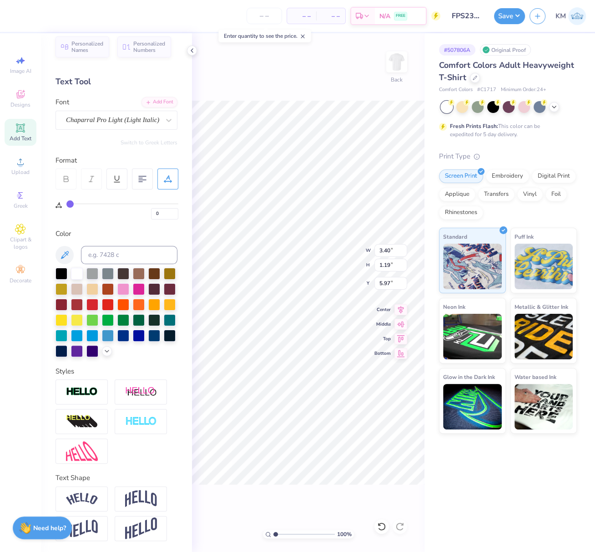
type input "4.70"
click at [374, 250] on div "100 % Back W 5.82 5.82 " H 1.42 1.42 " Y 4.70 4.70 " Center Middle Top Bottom" at bounding box center [308, 292] width 233 height 518
drag, startPoint x: 390, startPoint y: 250, endPoint x: 380, endPoint y: 249, distance: 10.5
click at [380, 249] on input "5.82" at bounding box center [391, 250] width 33 height 13
type input "7.00"
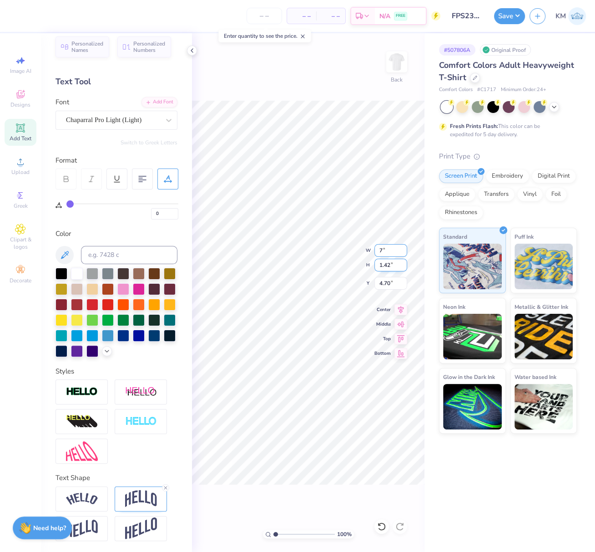
type input "1.71"
type input "4.56"
click at [403, 310] on icon at bounding box center [401, 308] width 13 height 11
drag, startPoint x: 403, startPoint y: 307, endPoint x: 393, endPoint y: 305, distance: 10.3
click at [403, 307] on icon at bounding box center [401, 308] width 13 height 11
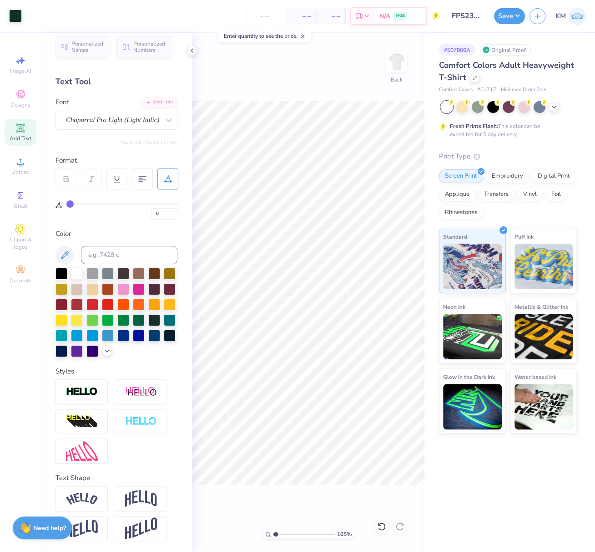
type input "1"
drag, startPoint x: 276, startPoint y: 532, endPoint x: 235, endPoint y: 519, distance: 42.9
click at [249, 525] on div "105 % Back" at bounding box center [308, 292] width 233 height 518
click at [401, 307] on icon at bounding box center [401, 309] width 6 height 8
click at [516, 12] on button "Save" at bounding box center [509, 15] width 31 height 16
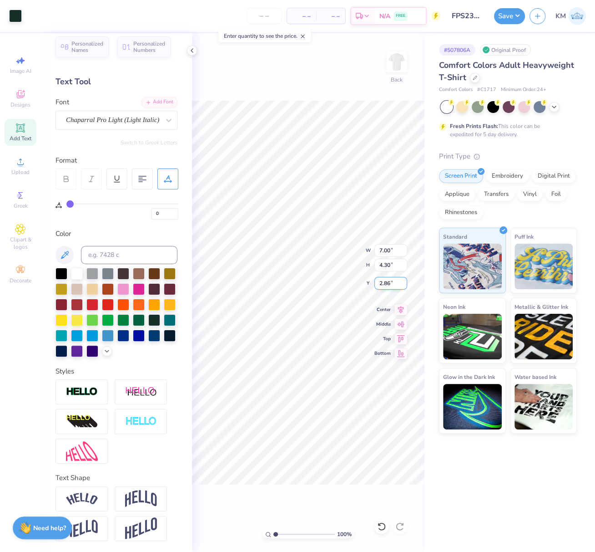
drag, startPoint x: 389, startPoint y: 284, endPoint x: 381, endPoint y: 289, distance: 9.4
click at [377, 285] on input "2.86" at bounding box center [391, 283] width 33 height 13
type input "3.00"
drag, startPoint x: 402, startPoint y: 311, endPoint x: 404, endPoint y: 303, distance: 8.4
click at [402, 310] on icon at bounding box center [401, 308] width 13 height 11
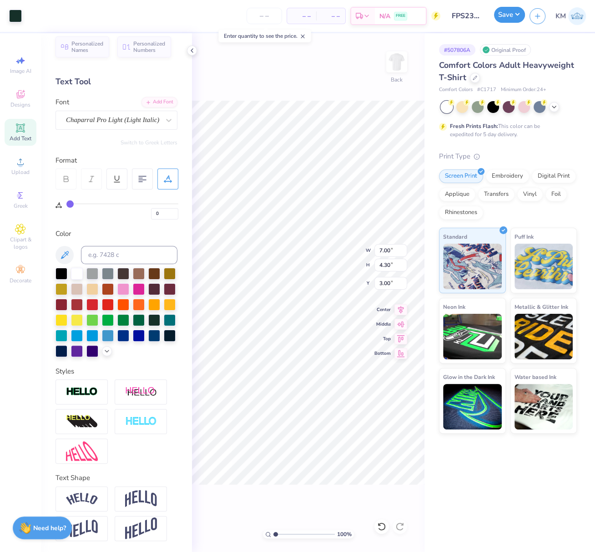
click at [514, 15] on button "Save" at bounding box center [509, 15] width 31 height 16
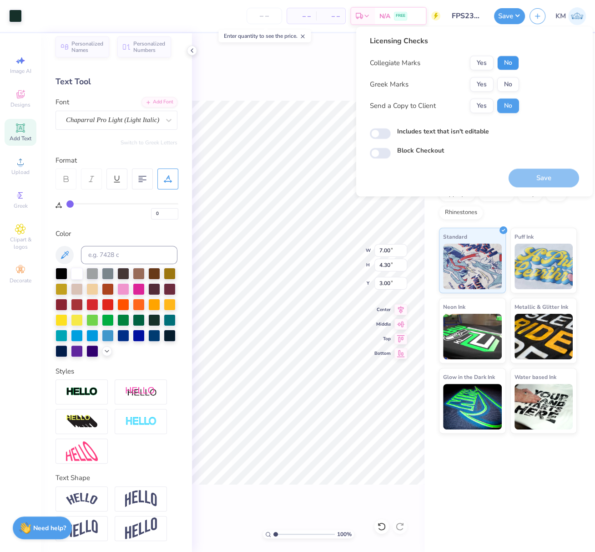
click at [509, 61] on button "No" at bounding box center [509, 63] width 22 height 15
click at [510, 85] on button "No" at bounding box center [509, 84] width 22 height 15
click at [556, 180] on button "Save" at bounding box center [544, 177] width 71 height 19
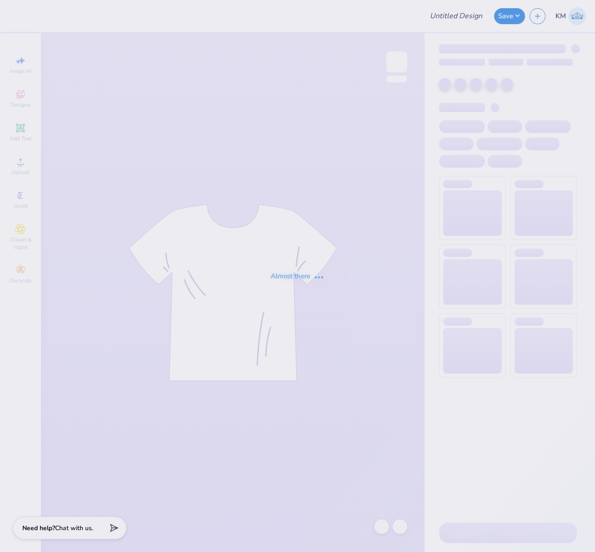
type input "FPS239489"
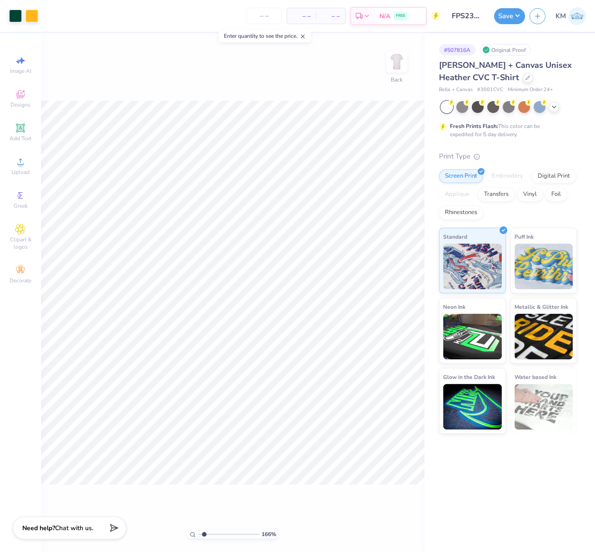
drag, startPoint x: 199, startPoint y: 535, endPoint x: 206, endPoint y: 535, distance: 6.4
click at [204, 536] on input "range" at bounding box center [228, 534] width 61 height 8
drag, startPoint x: 217, startPoint y: 536, endPoint x: 215, endPoint y: 495, distance: 41.0
click at [217, 536] on input "range" at bounding box center [228, 534] width 61 height 8
drag, startPoint x: 210, startPoint y: 532, endPoint x: 208, endPoint y: 523, distance: 9.7
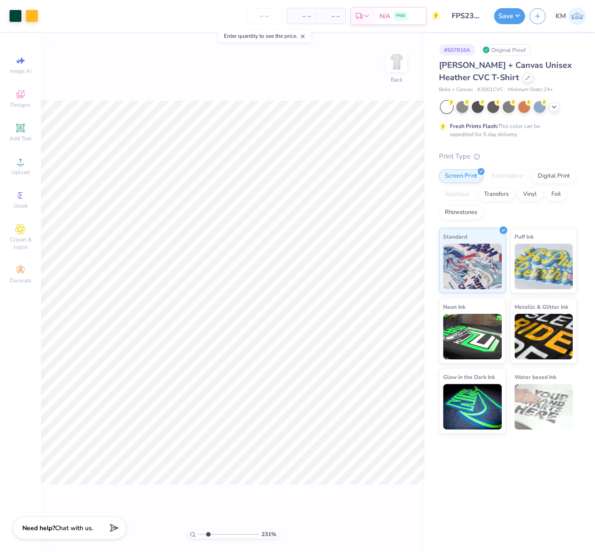
click at [208, 532] on input "range" at bounding box center [228, 534] width 61 height 8
type input "2.31"
type input "6.73"
type input "6.37"
type input "6.07"
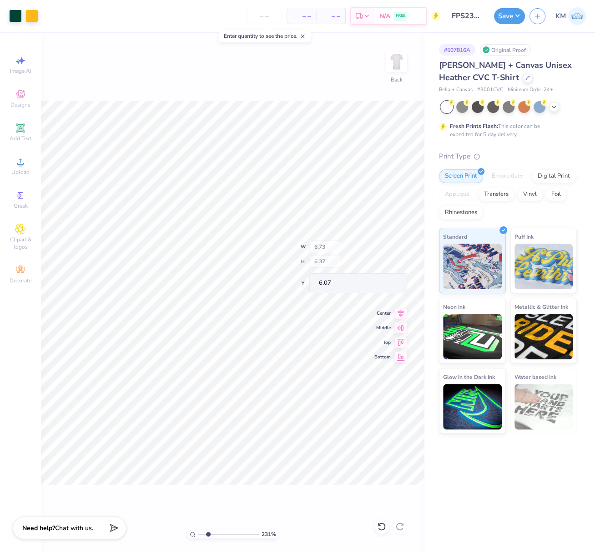
type input "0.96"
type input "3.98"
type input "6.84"
type input "0.40"
type input "3.52"
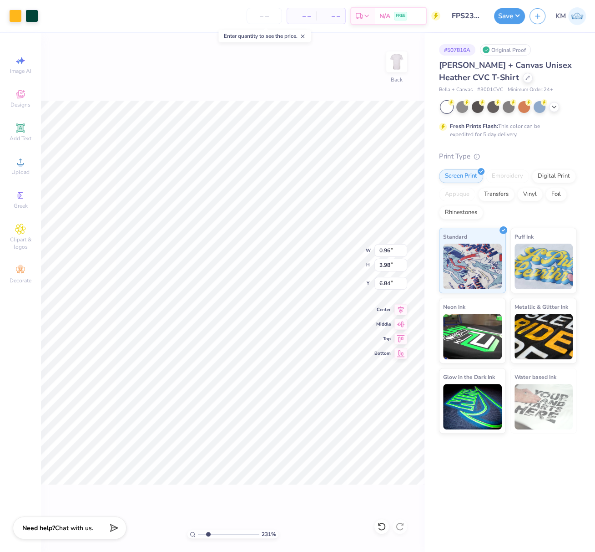
type input "7.08"
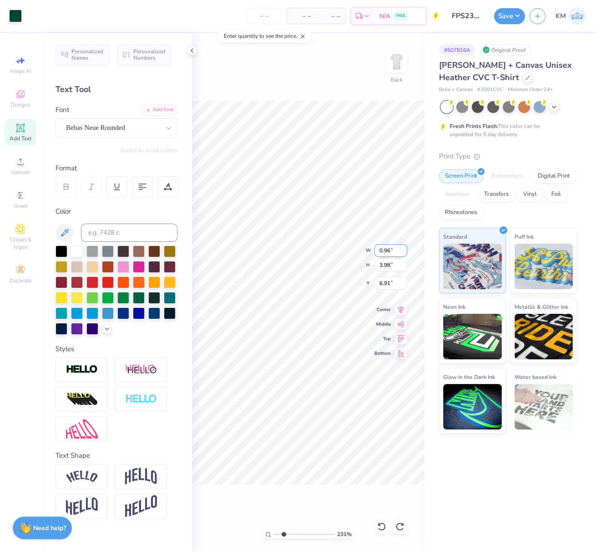
type input "6.91"
type input "0.26"
type input "0.81"
type input "5.68"
type input "0.38"
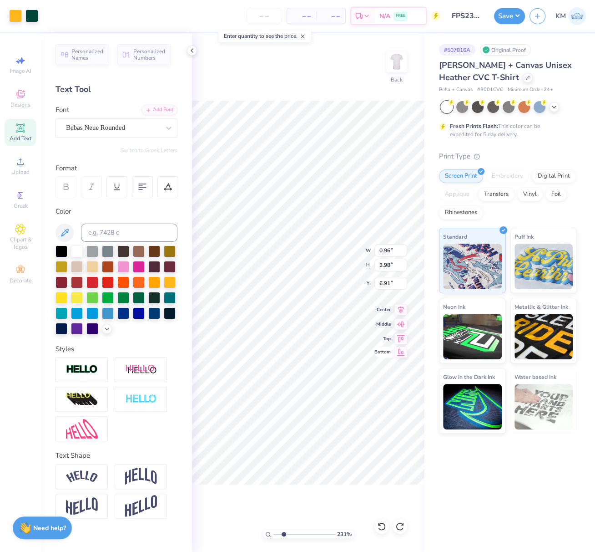
type input "3.50"
type input "7.15"
type input "8.03"
type input "3.50"
type input "7.09"
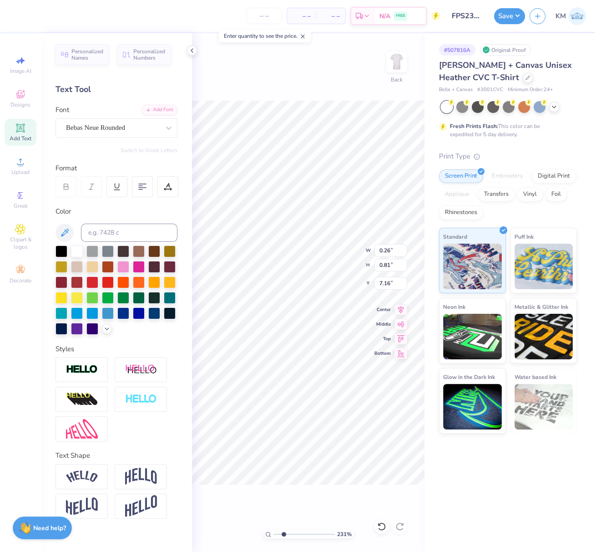
type input "0.38"
type input "3.43"
click at [367, 420] on li "Group" at bounding box center [378, 423] width 71 height 18
type input "7.79"
type input "7.16"
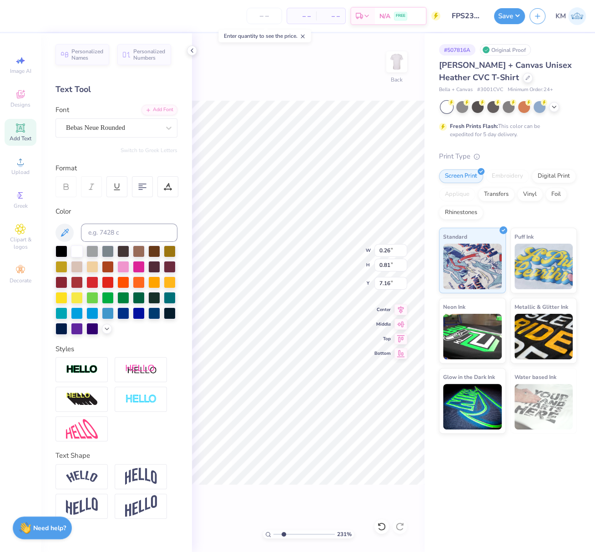
scroll to position [8, 1]
type textarea "E"
type input "6.73"
type input "6.37"
type input "6.07"
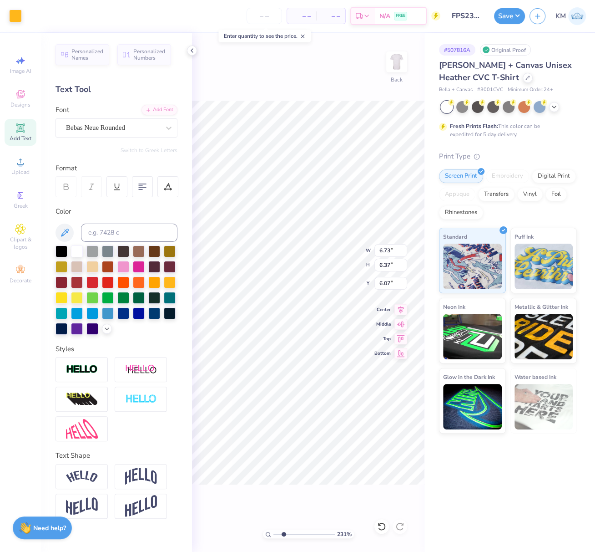
type input "0.38"
type input "0.81"
type input "7.96"
type textarea "S"
type input "6.73"
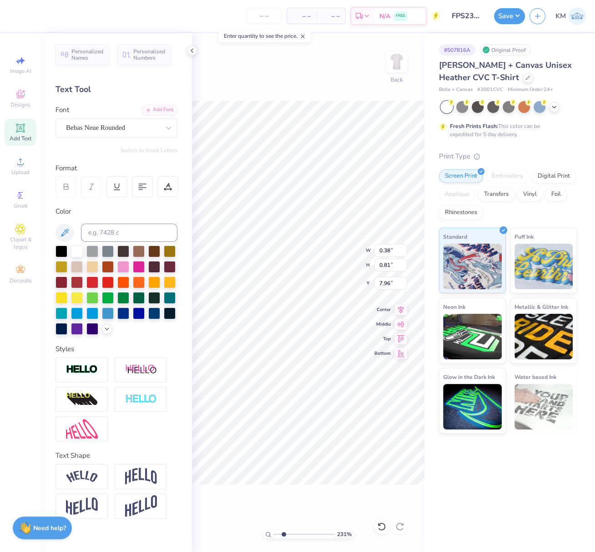
type input "6.37"
type input "6.07"
type input "0.38"
type input "0.81"
type input "8.96"
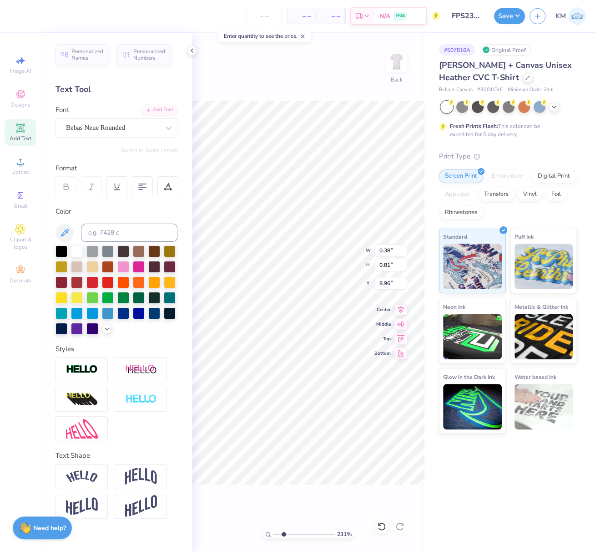
type textarea "S"
type textarea "T"
type textarea "D"
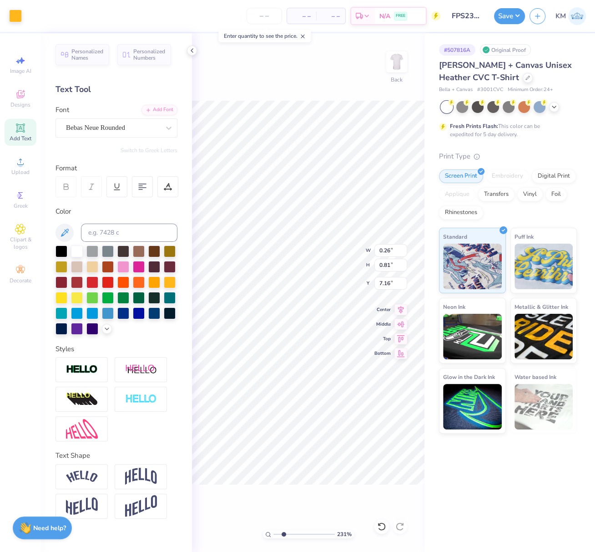
type input "7.09"
type input "0.37"
type input "0.81"
type input "7.97"
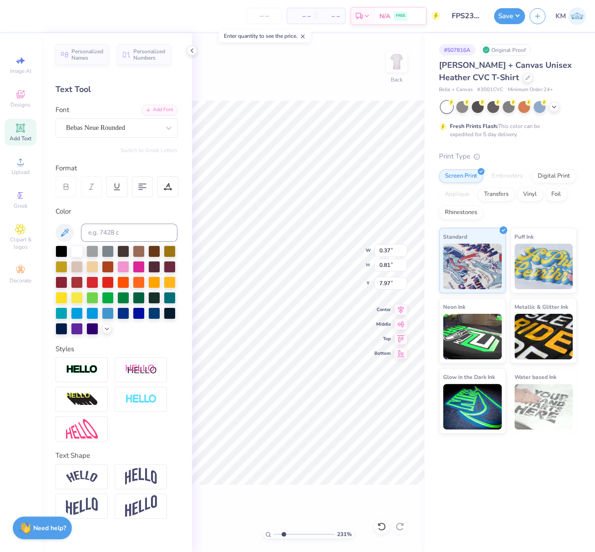
type input "0.40"
type input "0.80"
type input "8.89"
type input "0.38"
type input "0.79"
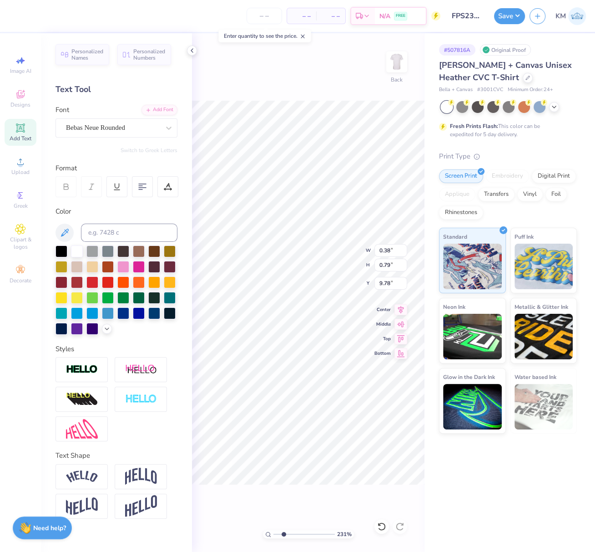
type input "9.79"
click at [263, 424] on li "Group" at bounding box center [276, 428] width 71 height 18
type input "0.40"
type input "3.49"
type input "7.03"
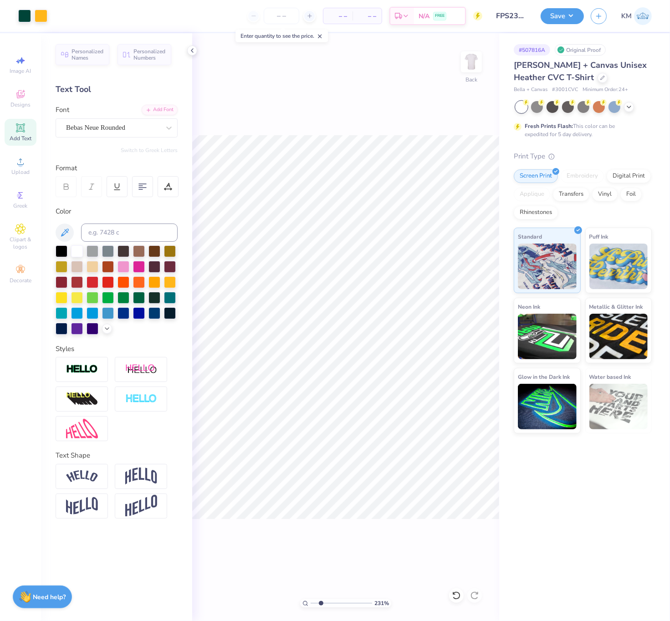
type input "1"
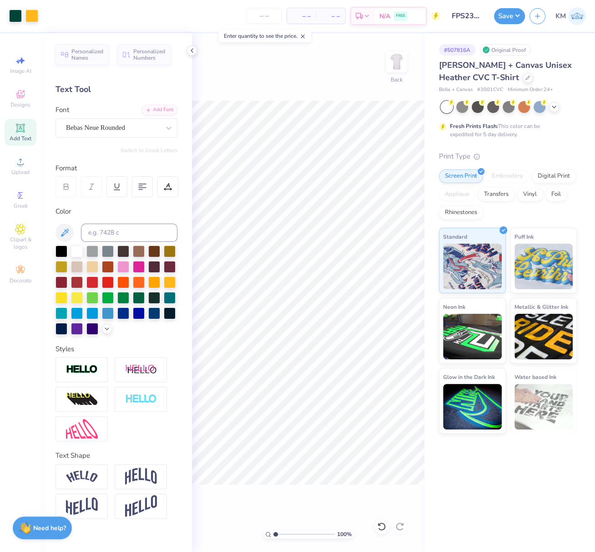
drag, startPoint x: 267, startPoint y: 532, endPoint x: 248, endPoint y: 530, distance: 19.3
click at [251, 530] on div "100 % Back" at bounding box center [308, 292] width 233 height 518
click at [514, 17] on button "Save" at bounding box center [509, 15] width 31 height 16
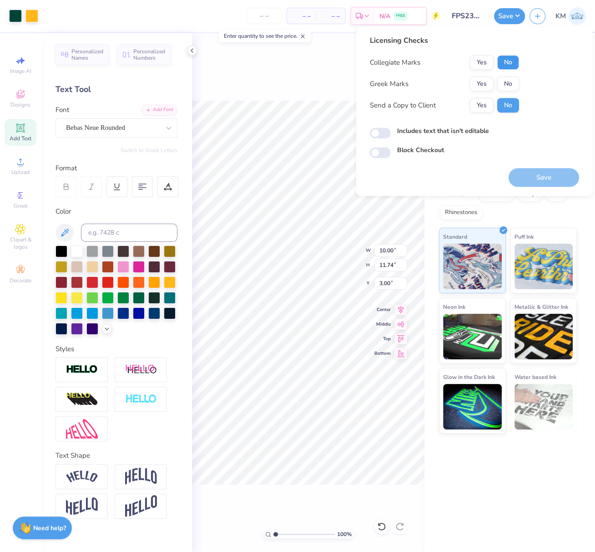
click at [513, 61] on button "No" at bounding box center [509, 62] width 22 height 15
drag, startPoint x: 490, startPoint y: 74, endPoint x: 480, endPoint y: 81, distance: 12.4
click at [480, 81] on button "Yes" at bounding box center [482, 83] width 24 height 15
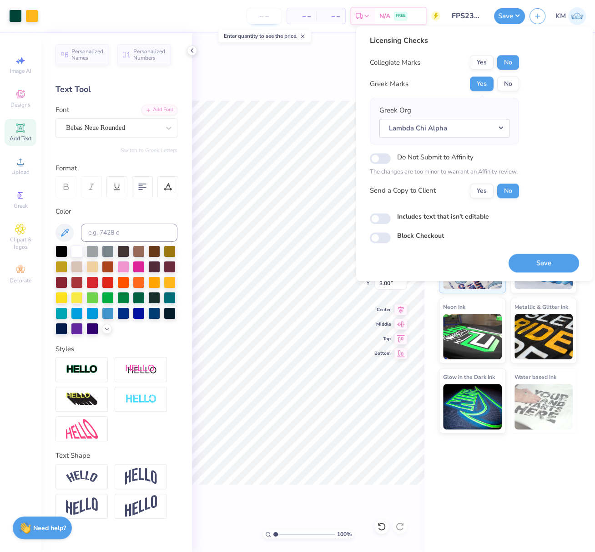
drag, startPoint x: 553, startPoint y: 258, endPoint x: 277, endPoint y: 11, distance: 370.4
click at [553, 259] on button "Save" at bounding box center [544, 263] width 71 height 19
